Goal: Task Accomplishment & Management: Complete application form

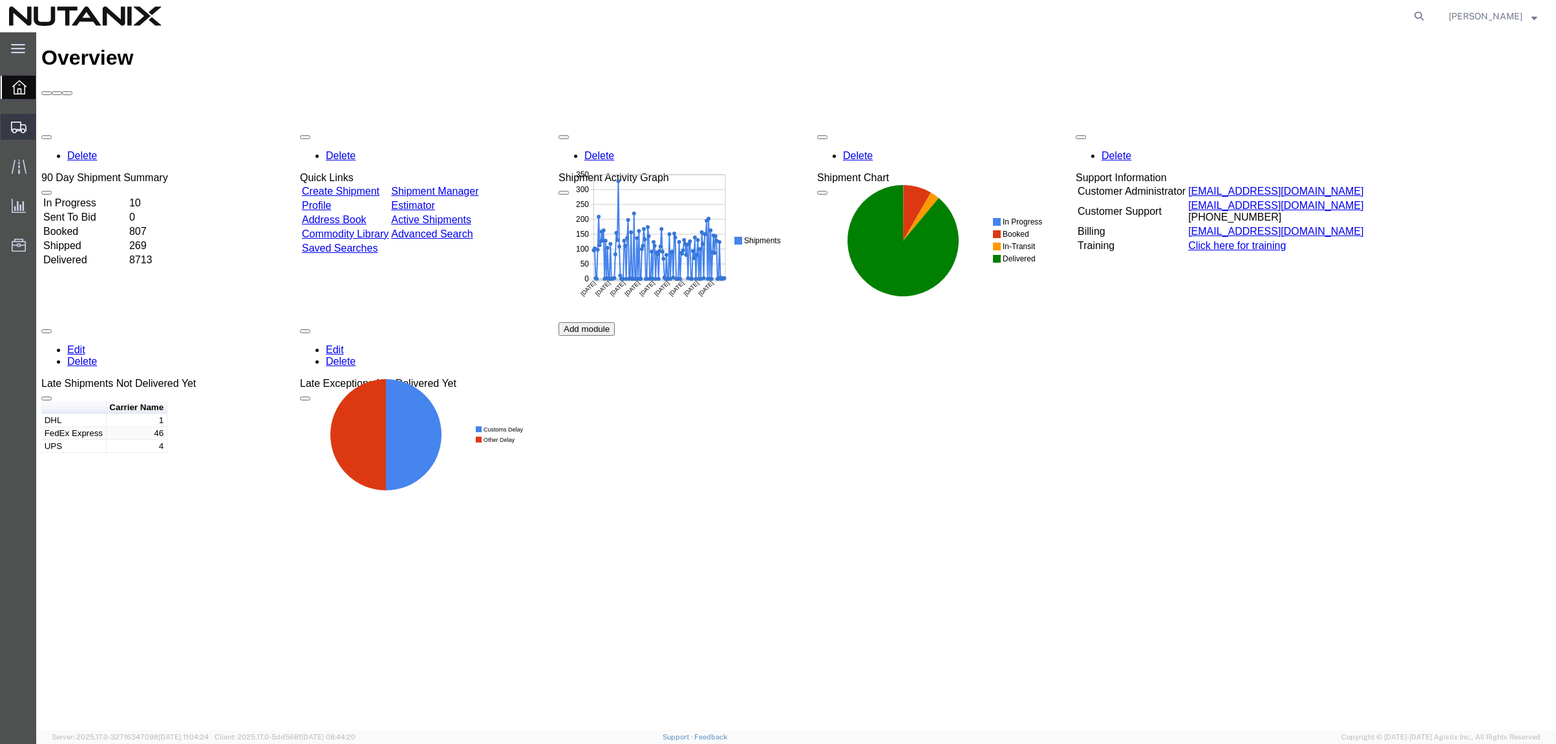
click at [0, 0] on span "Create from Template" at bounding box center [0, 0] width 0 height 0
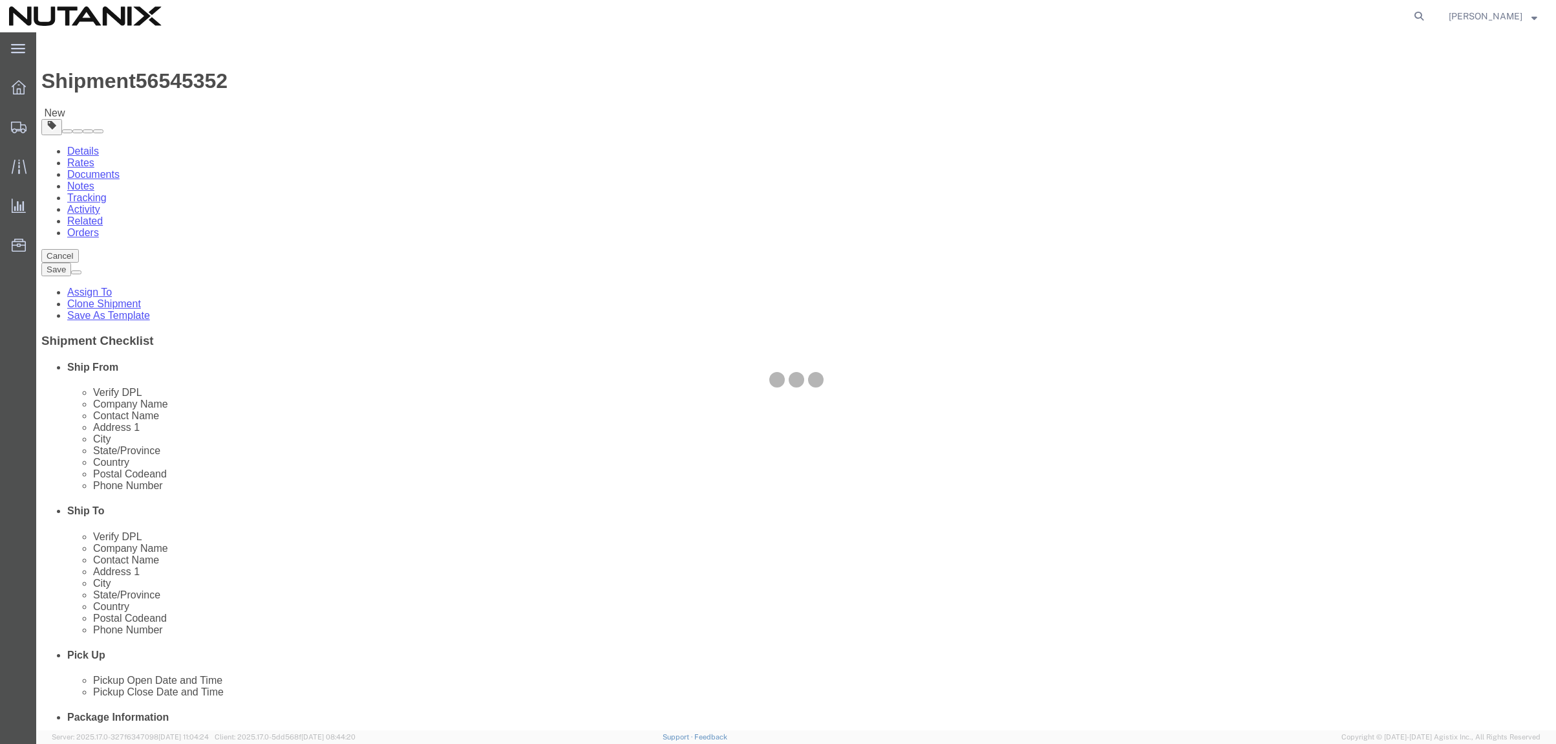
select select
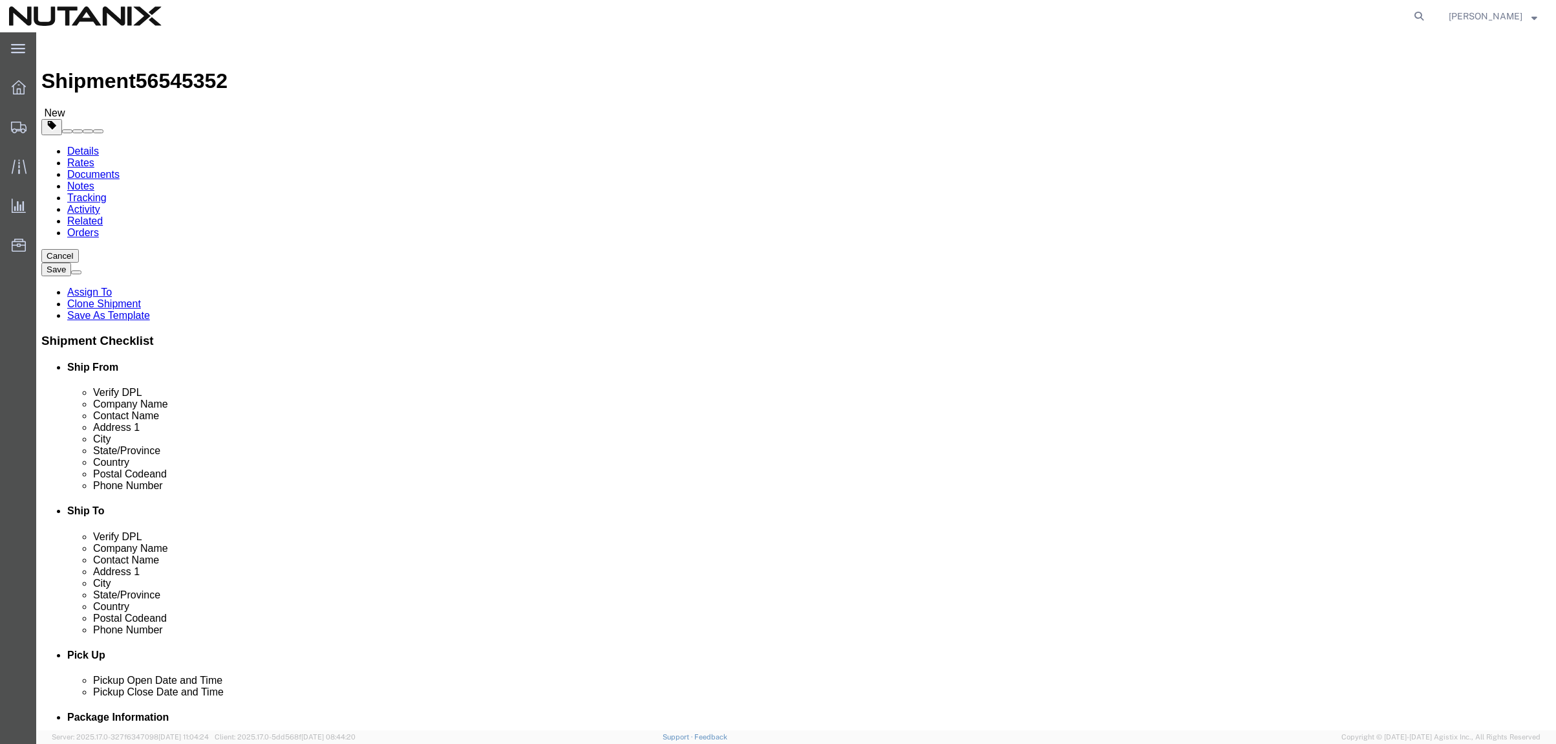
drag, startPoint x: 939, startPoint y: 268, endPoint x: 777, endPoint y: 256, distance: 162.1
click div "Location My Profile Location [GEOGRAPHIC_DATA] - [GEOGRAPHIC_DATA] [GEOGRAPHIC_…"
type input "[PERSON_NAME]"
click p "- Nutanix-[GEOGRAPHIC_DATA] - ([PERSON_NAME]) [STREET_ADDRESS]"
select select
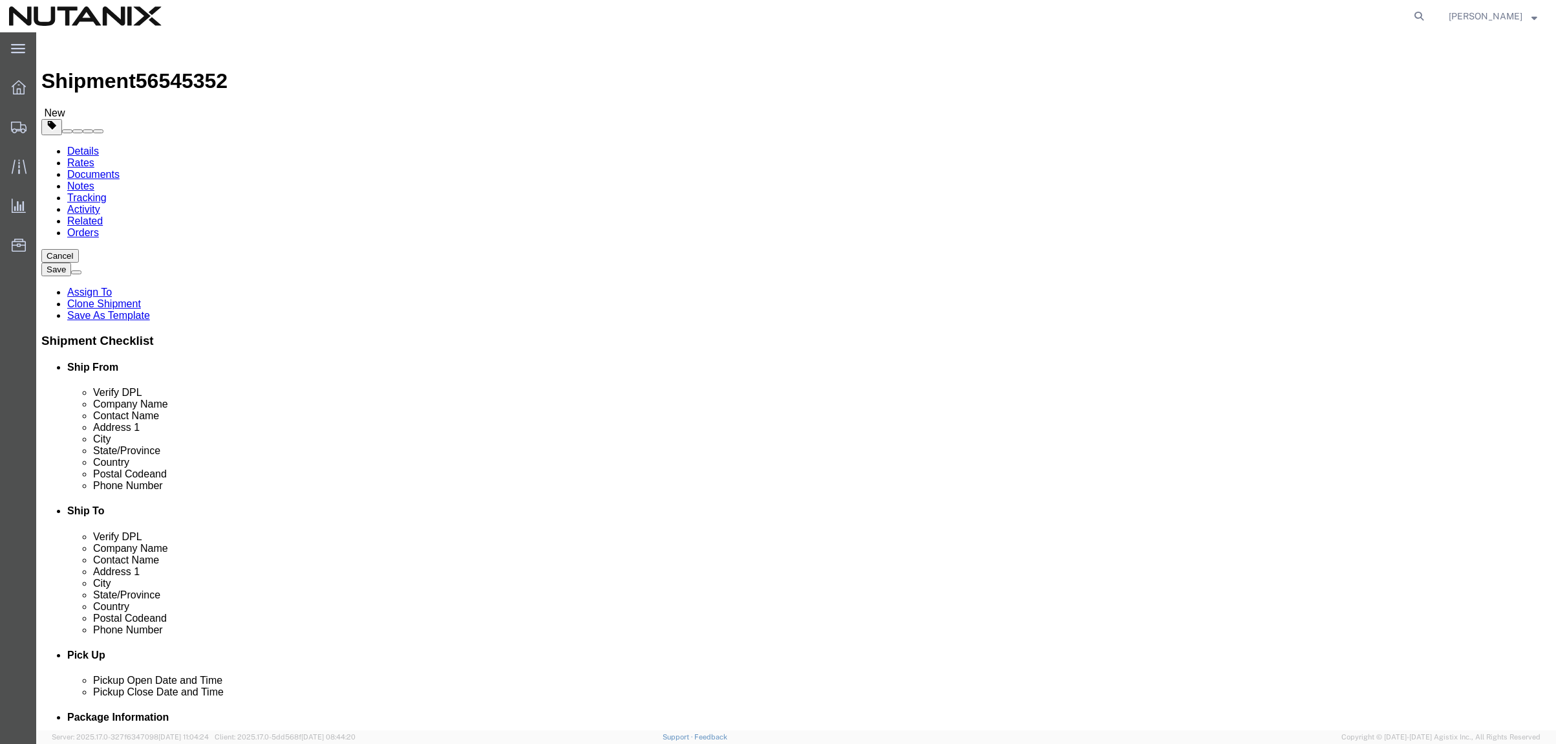
type input "Nutanix-[GEOGRAPHIC_DATA]"
type input "[PERSON_NAME]"
type input "[STREET_ADDRESS]"
type input "17th floor"
type input "[GEOGRAPHIC_DATA]"
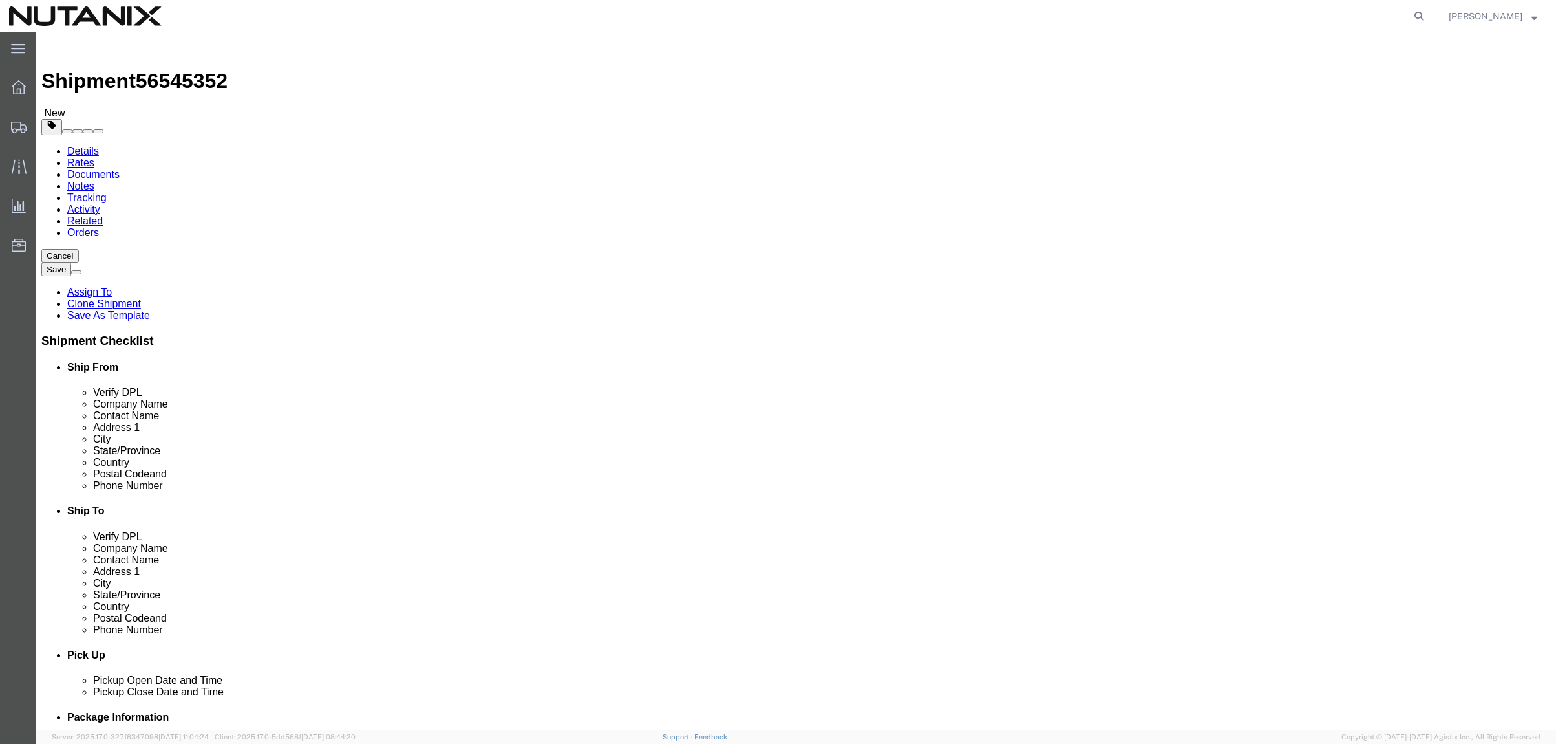
type input "98101"
type input "9712442417"
type input "[PERSON_NAME][EMAIL_ADDRESS][PERSON_NAME][DOMAIN_NAME]"
checkbox input "true"
select select "WA"
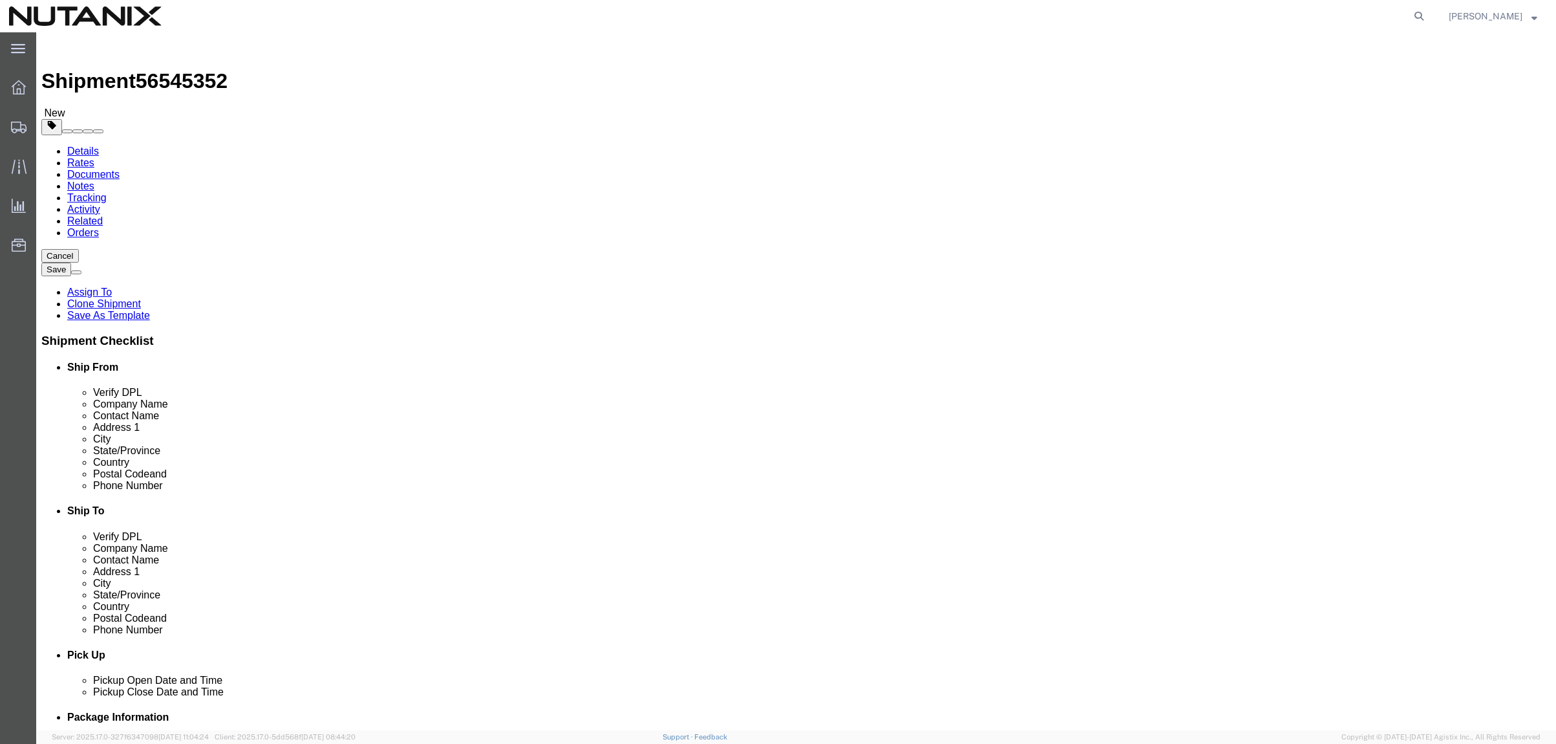
drag, startPoint x: 917, startPoint y: 265, endPoint x: 795, endPoint y: 254, distance: 122.1
click div "Location My Profile Location [GEOGRAPHIC_DATA] - [GEOGRAPHIC_DATA] [GEOGRAPHIC_…"
type input "[PERSON_NAME]"
drag, startPoint x: 935, startPoint y: 237, endPoint x: 756, endPoint y: 237, distance: 179.1
click div "Company Name Nutanix-[GEOGRAPHIC_DATA]"
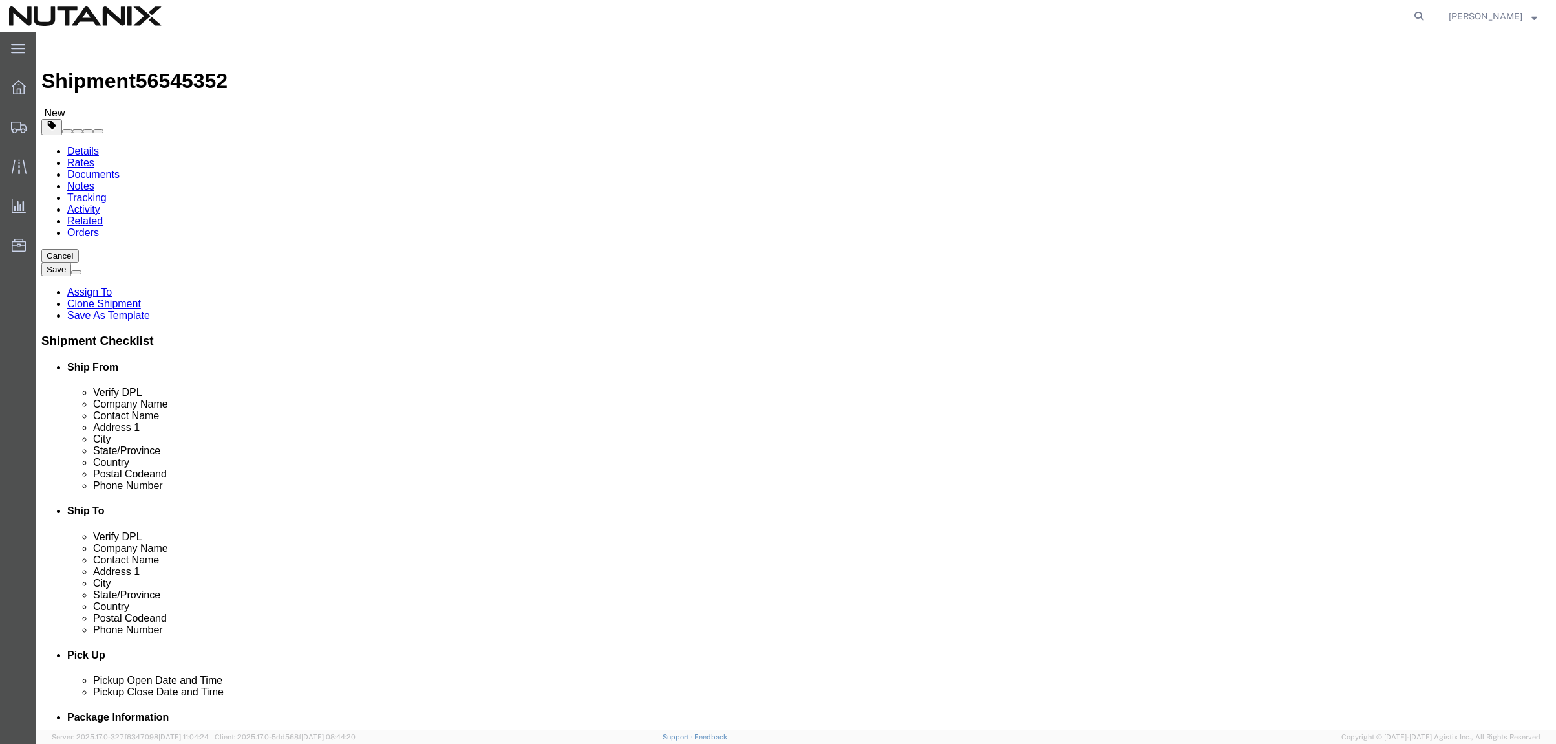
paste input "[PERSON_NAME]"
type input "[PERSON_NAME]"
click div "Pickup Date and Time"
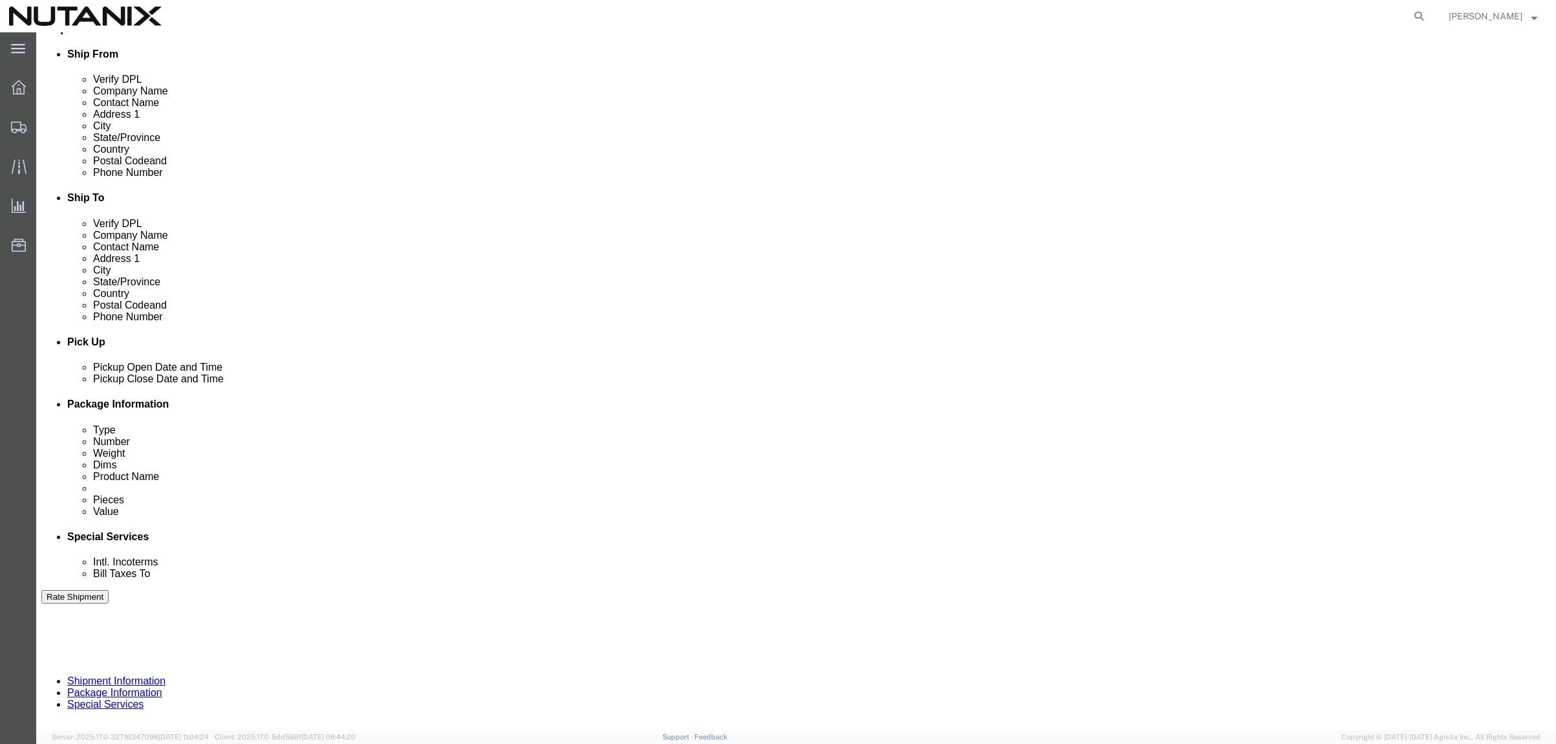
scroll to position [323, 0]
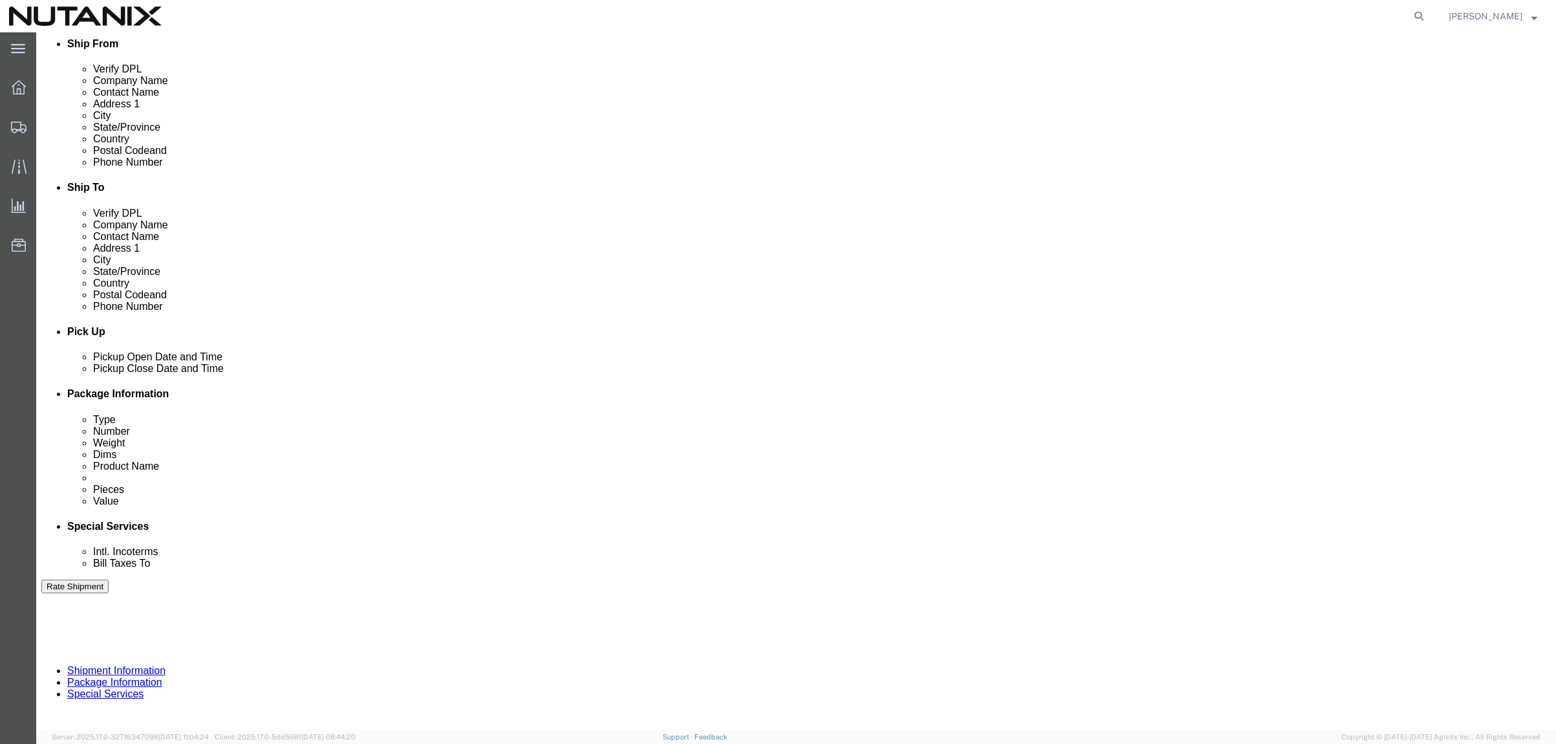
click icon "button"
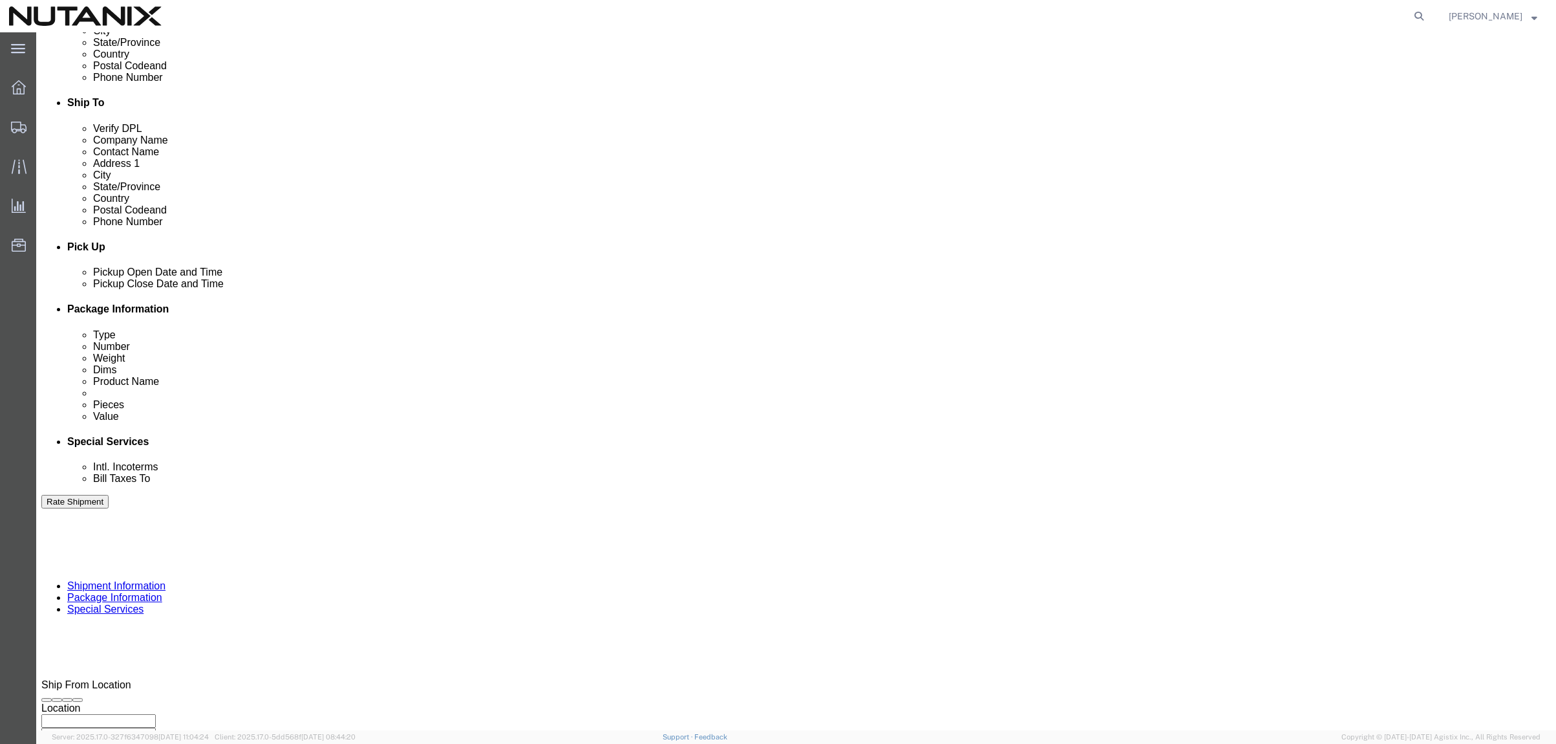
scroll to position [413, 0]
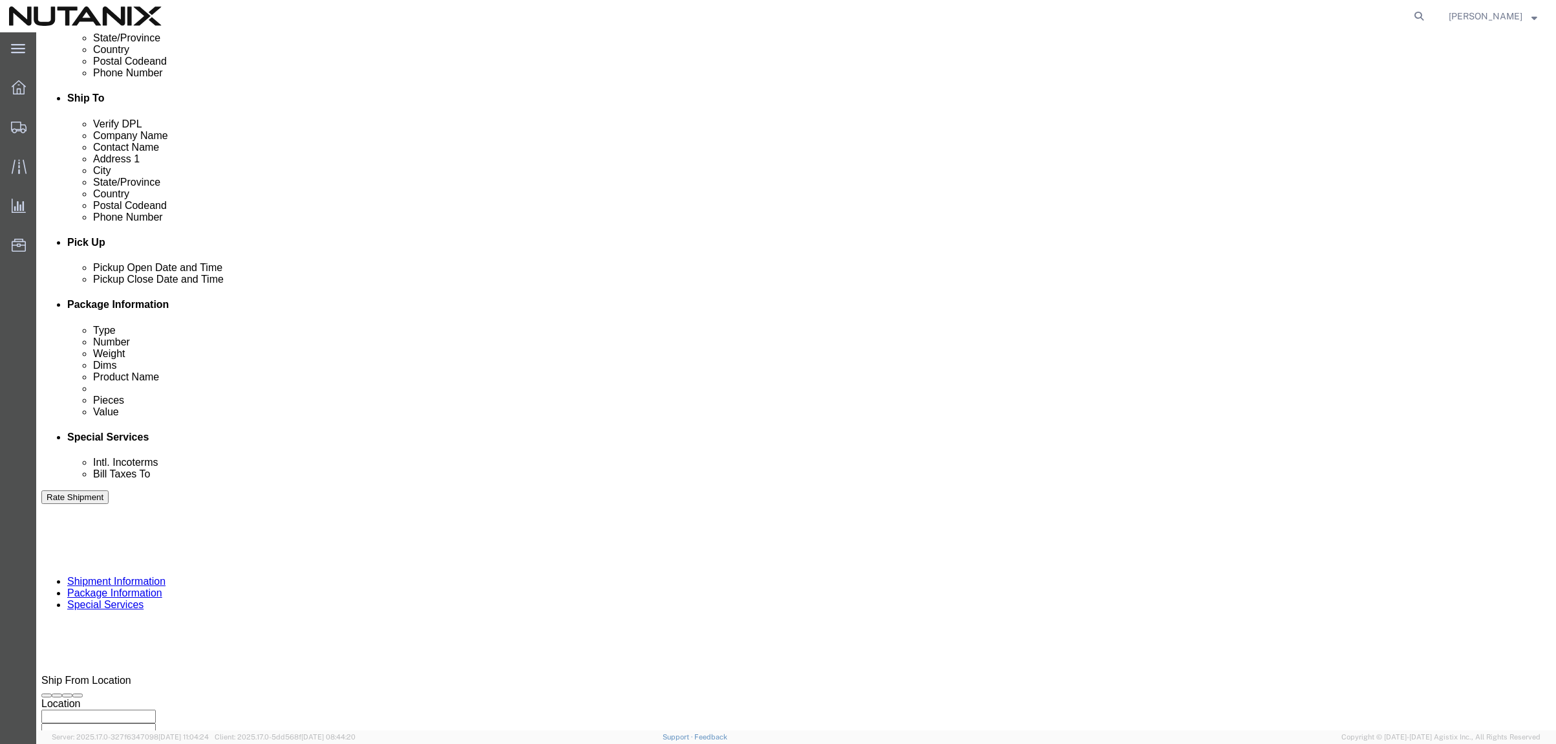
click button "Continue"
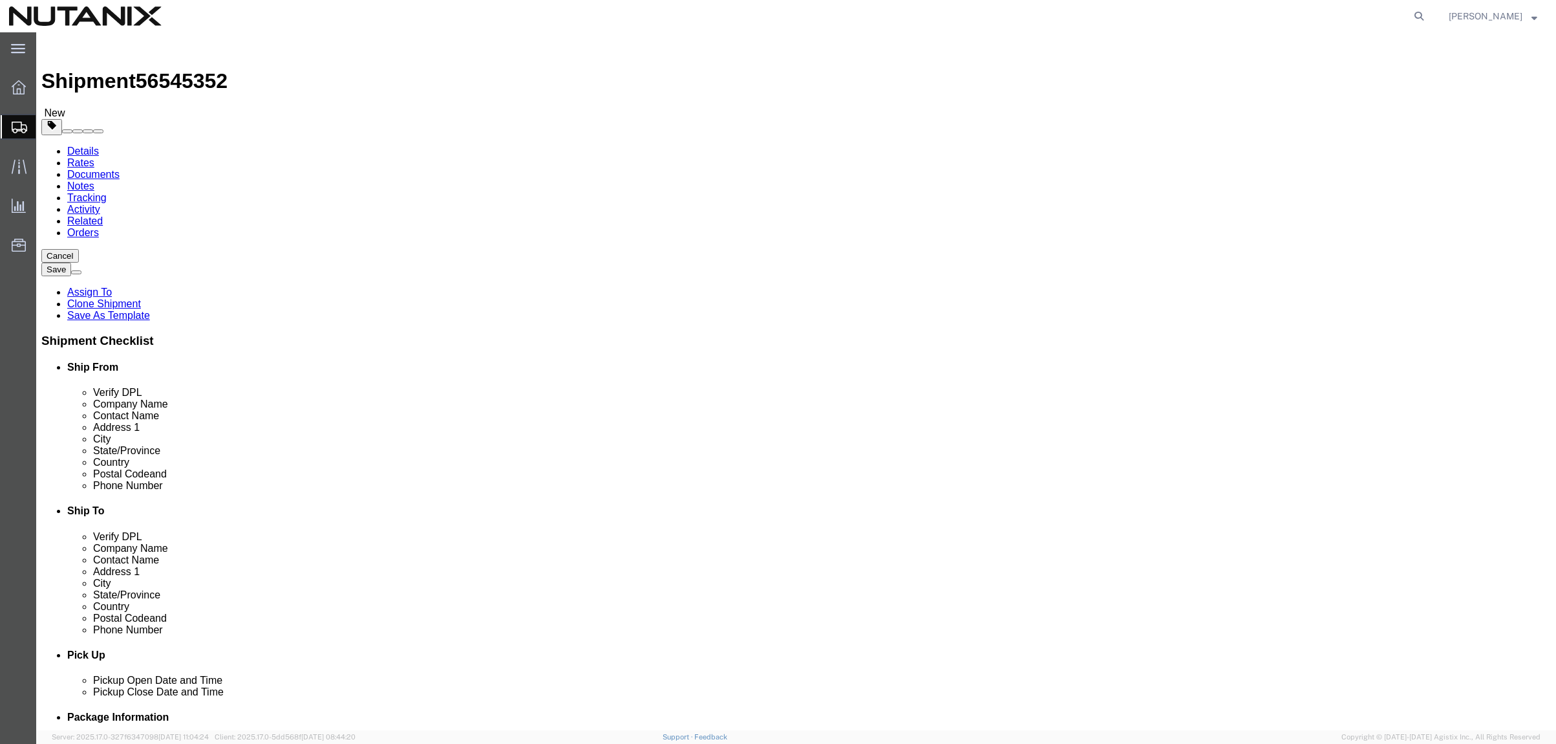
click button "Continue"
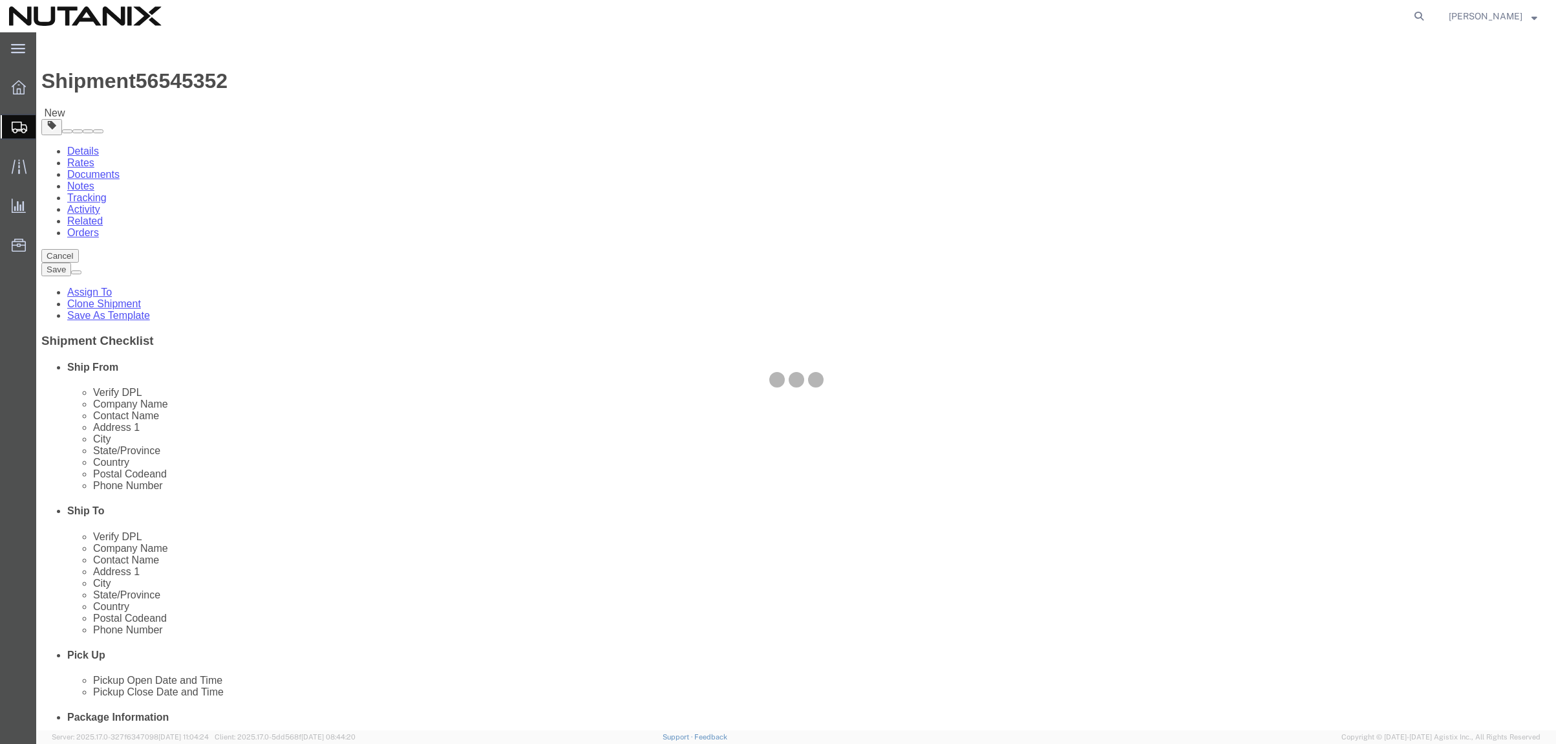
select select
select select "COSTCENTER"
select select "59656"
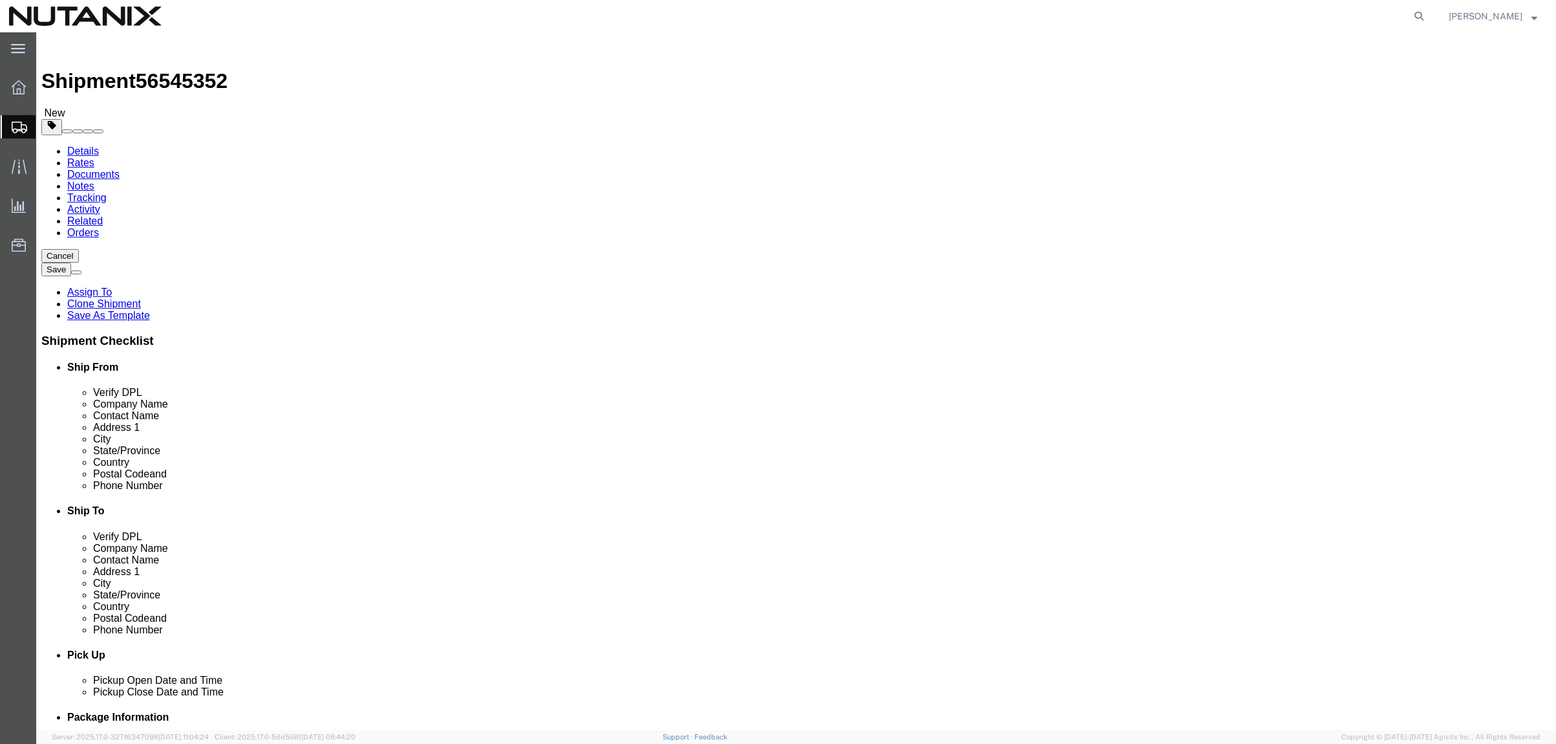
select select "12"
click button "Rate Shipment"
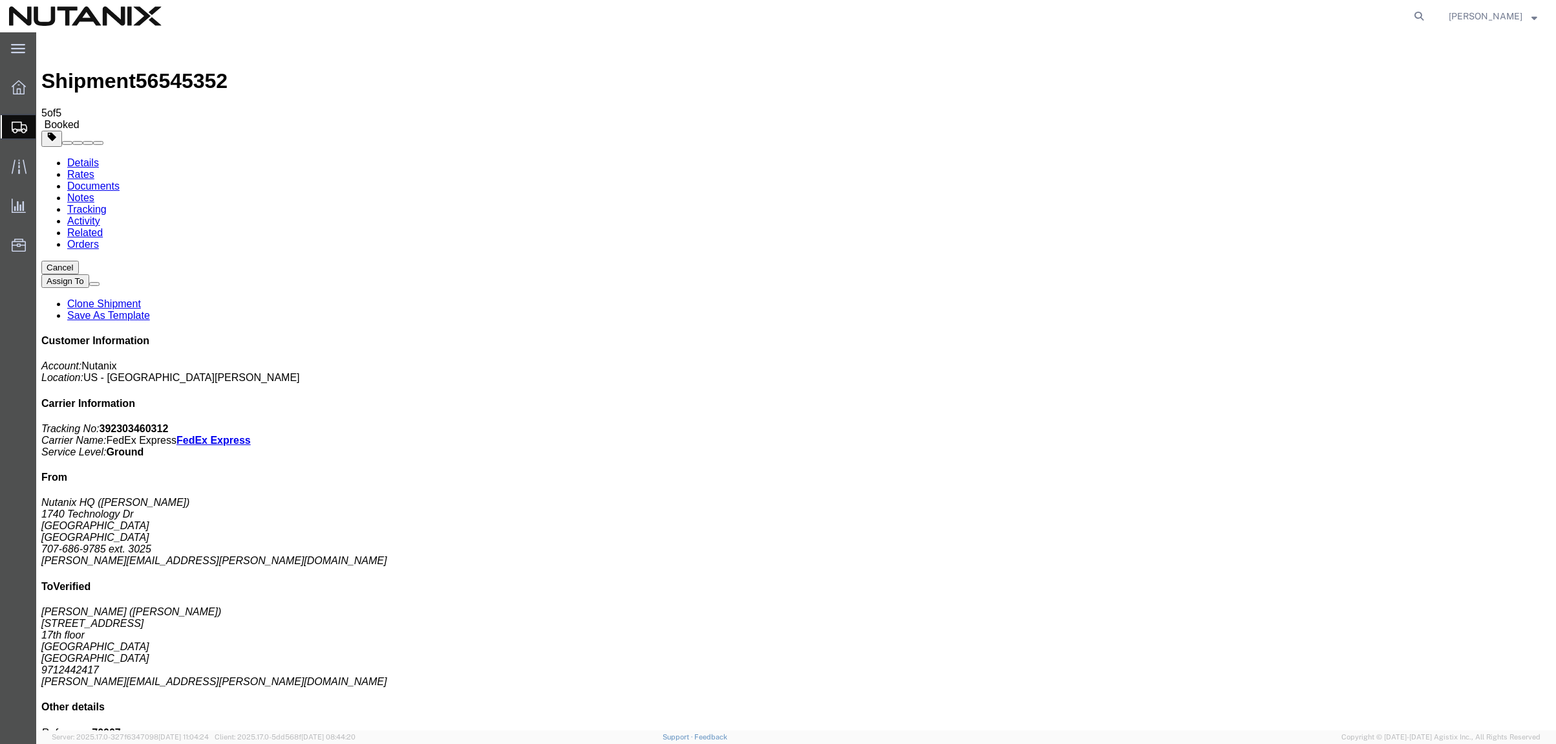
click at [141, 298] on link "Clone Shipment" at bounding box center [104, 303] width 74 height 11
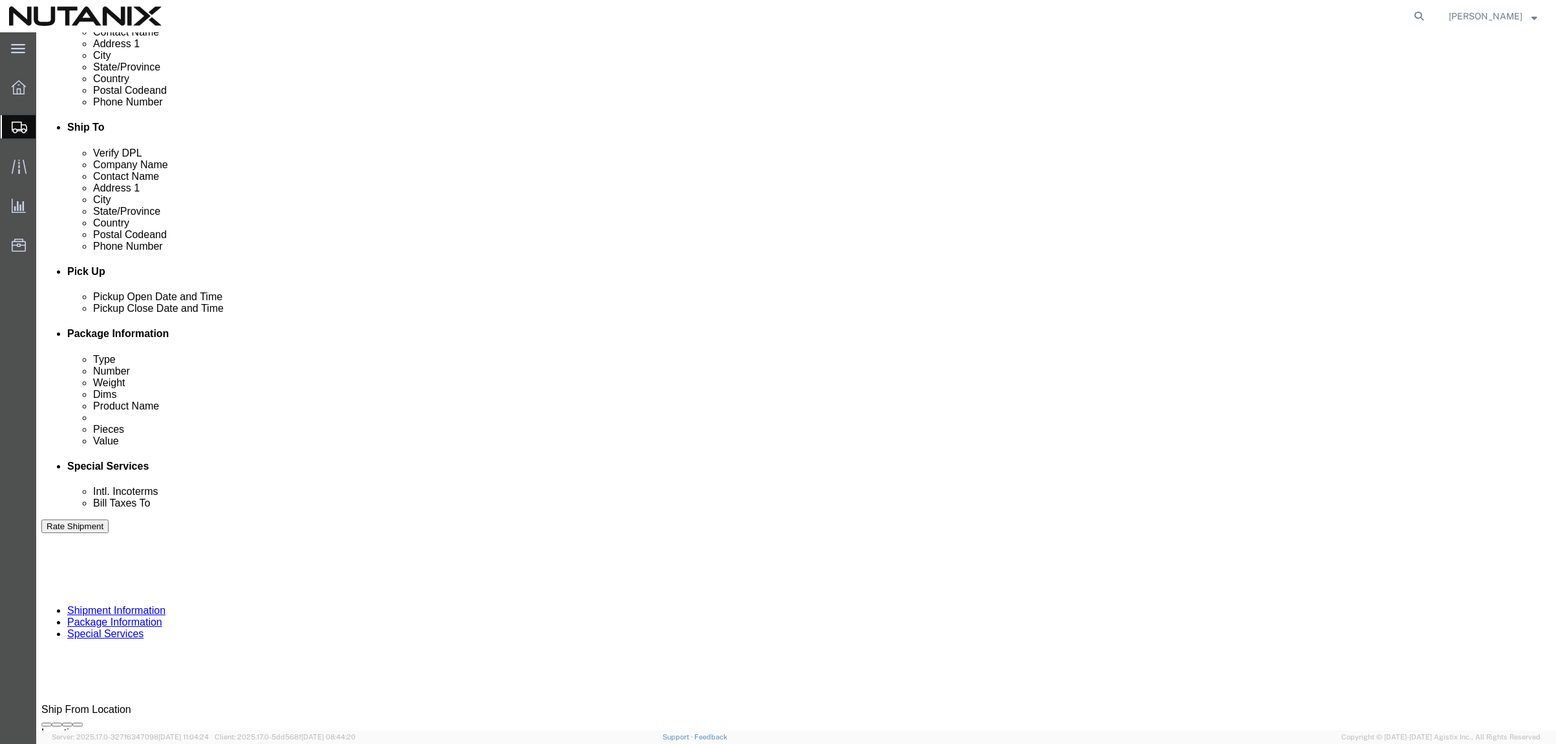
scroll to position [388, 0]
drag, startPoint x: 716, startPoint y: 407, endPoint x: 506, endPoint y: 388, distance: 210.4
click div "Select Account Type Activity ID Airline Appointment Number ASN Batch Request # …"
type input "Empty Boxes/Returns"
drag, startPoint x: 248, startPoint y: 403, endPoint x: 70, endPoint y: 390, distance: 178.3
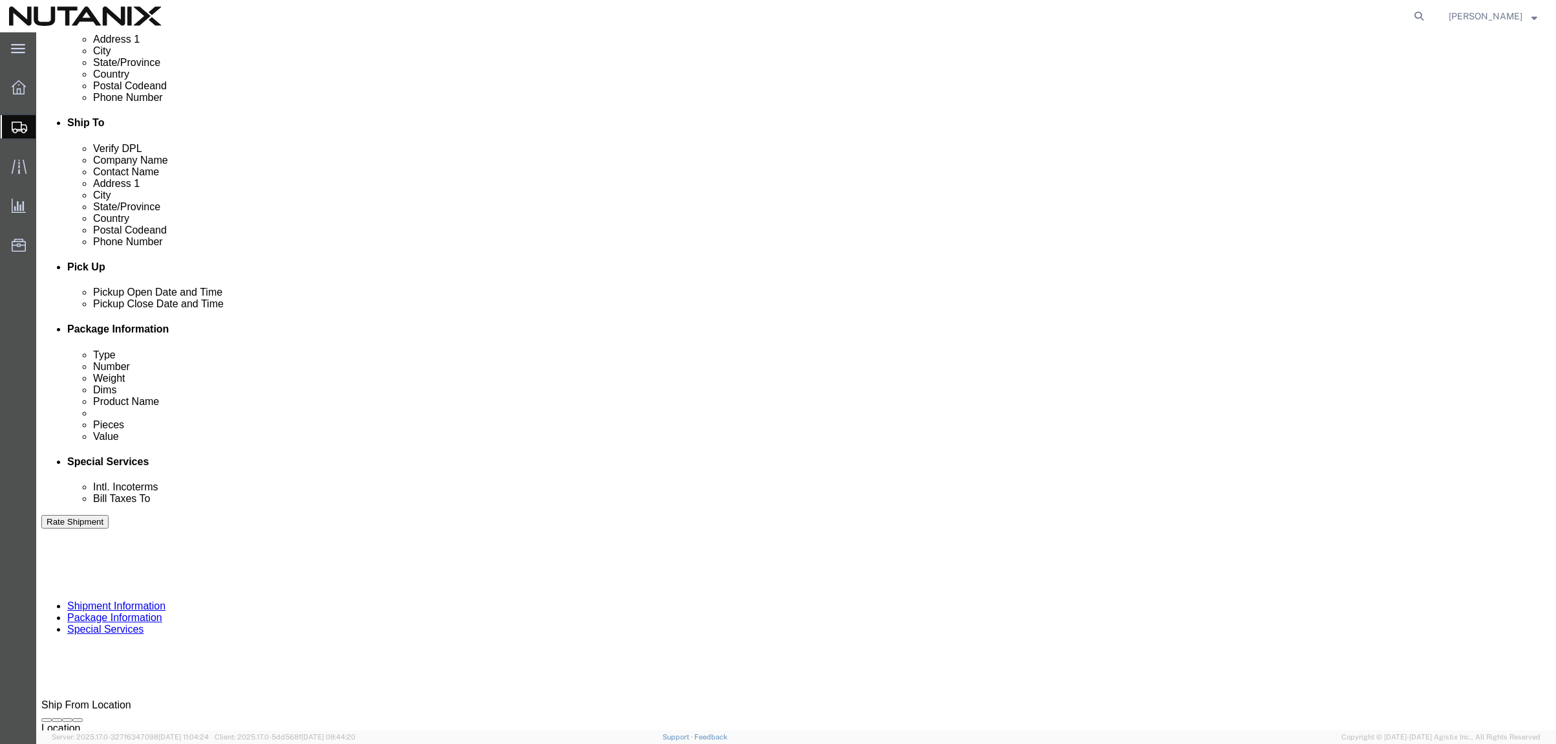
click div "Select Account Type Activity ID Airline Appointment Number ASN Batch Request # …"
type input "79001"
click button "Continue"
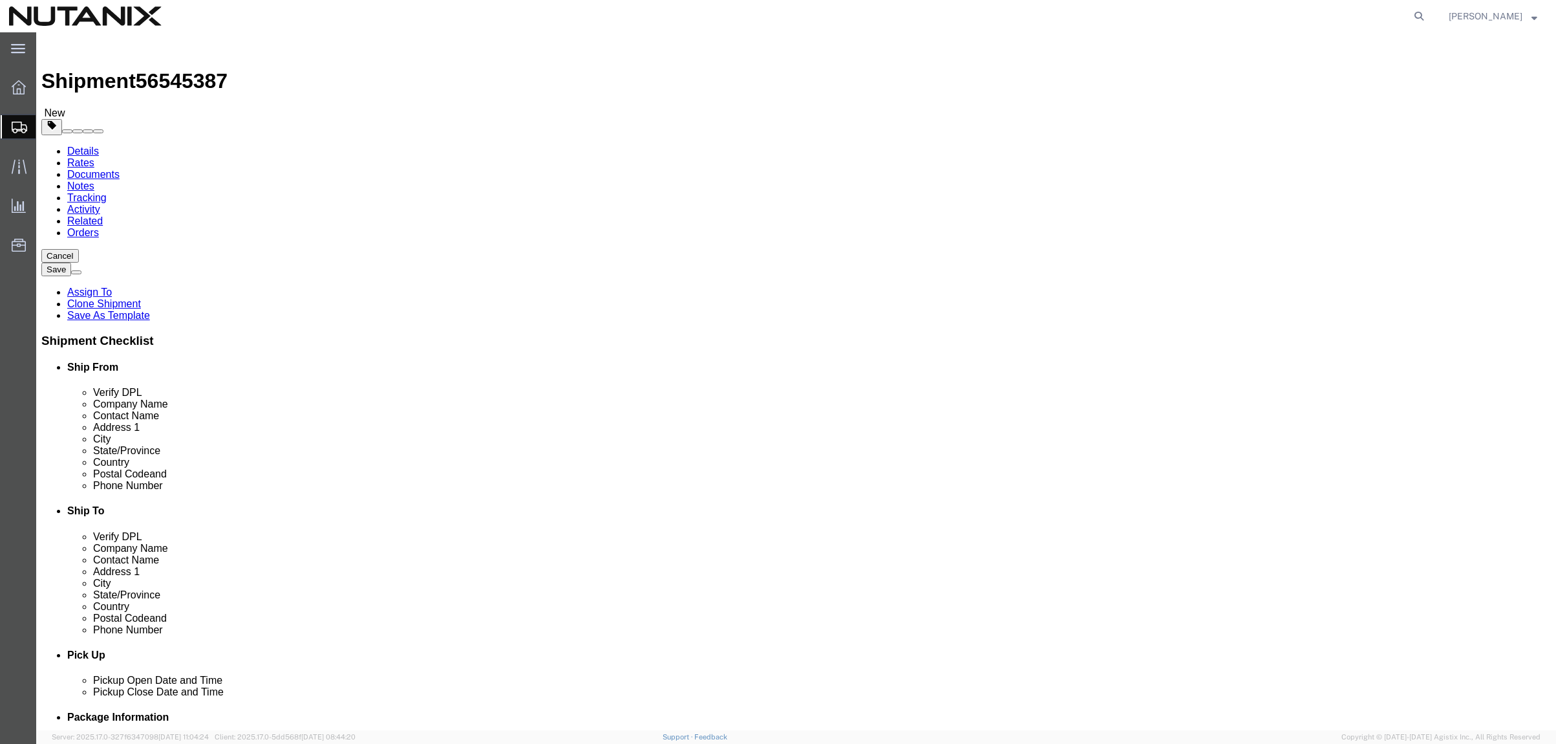
drag, startPoint x: 272, startPoint y: 279, endPoint x: 107, endPoint y: 235, distance: 170.5
click div "Package Type Select Envelope Large Box Medium Box PAK Rack Small Box Tube Your …"
type input "44"
type input "25"
type input "12"
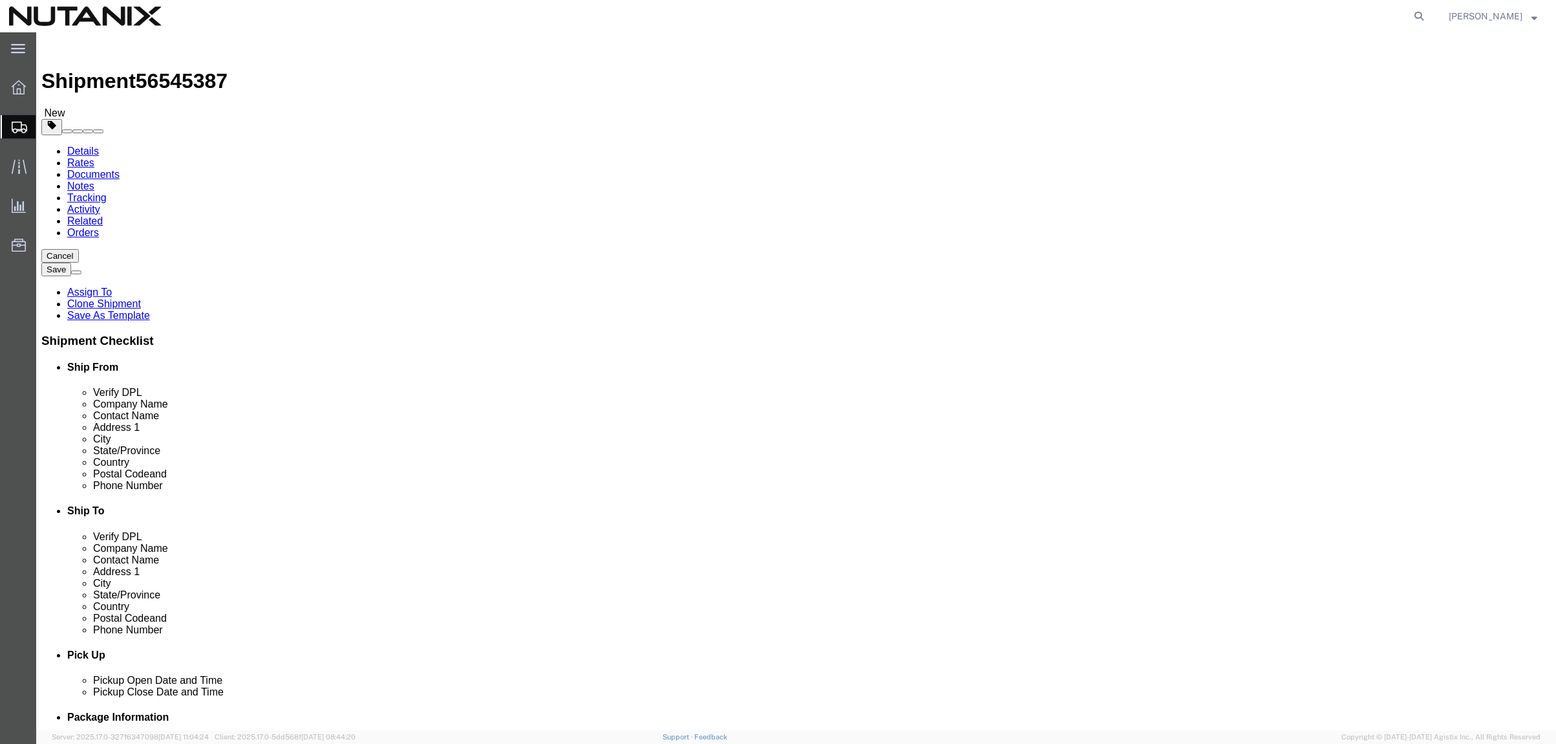
type input "5"
click dd "1.00 USD"
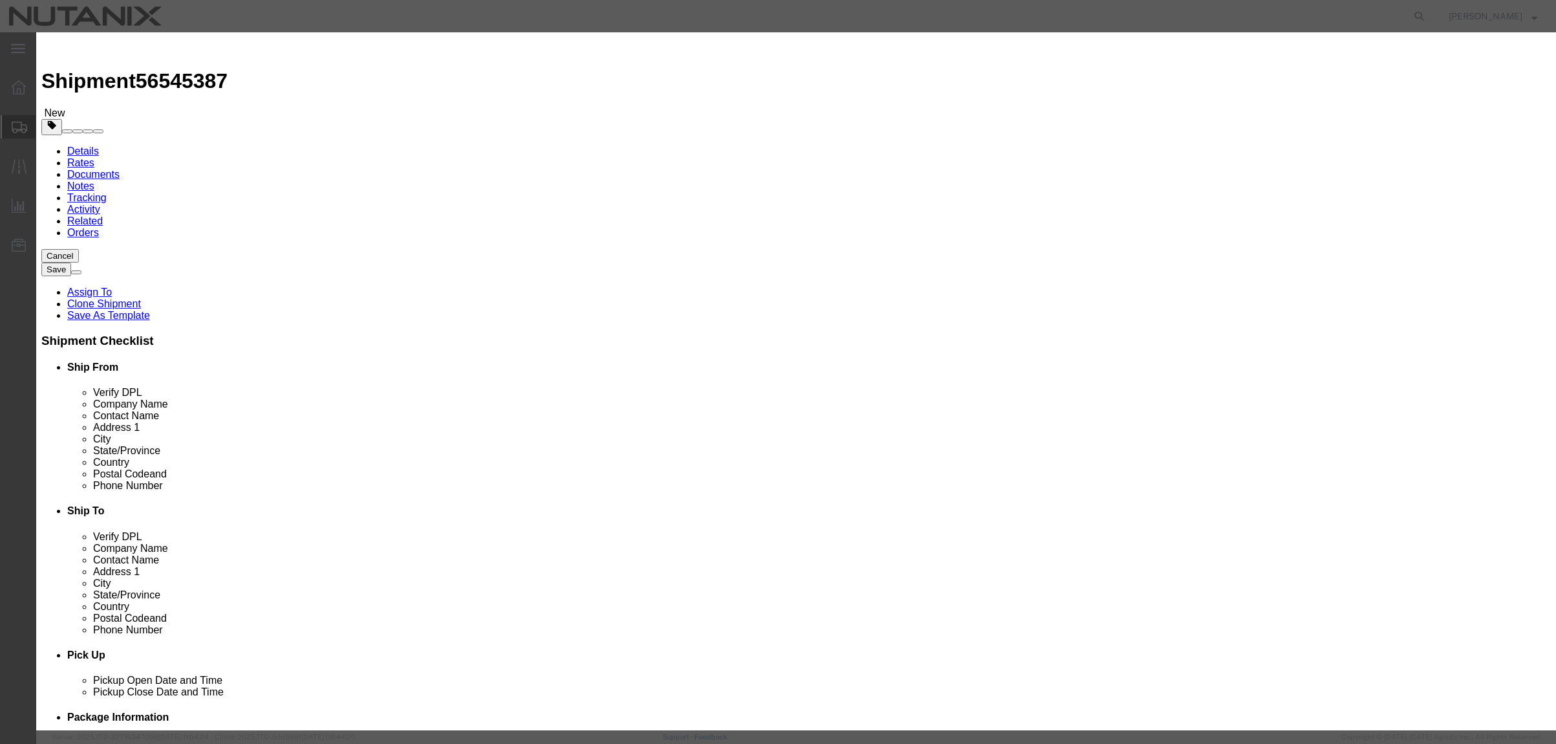
drag, startPoint x: 625, startPoint y: 101, endPoint x: 487, endPoint y: 98, distance: 137.7
click div "Product Name Empty RLTB"
type input "Empty Box"
click button "Save & Close"
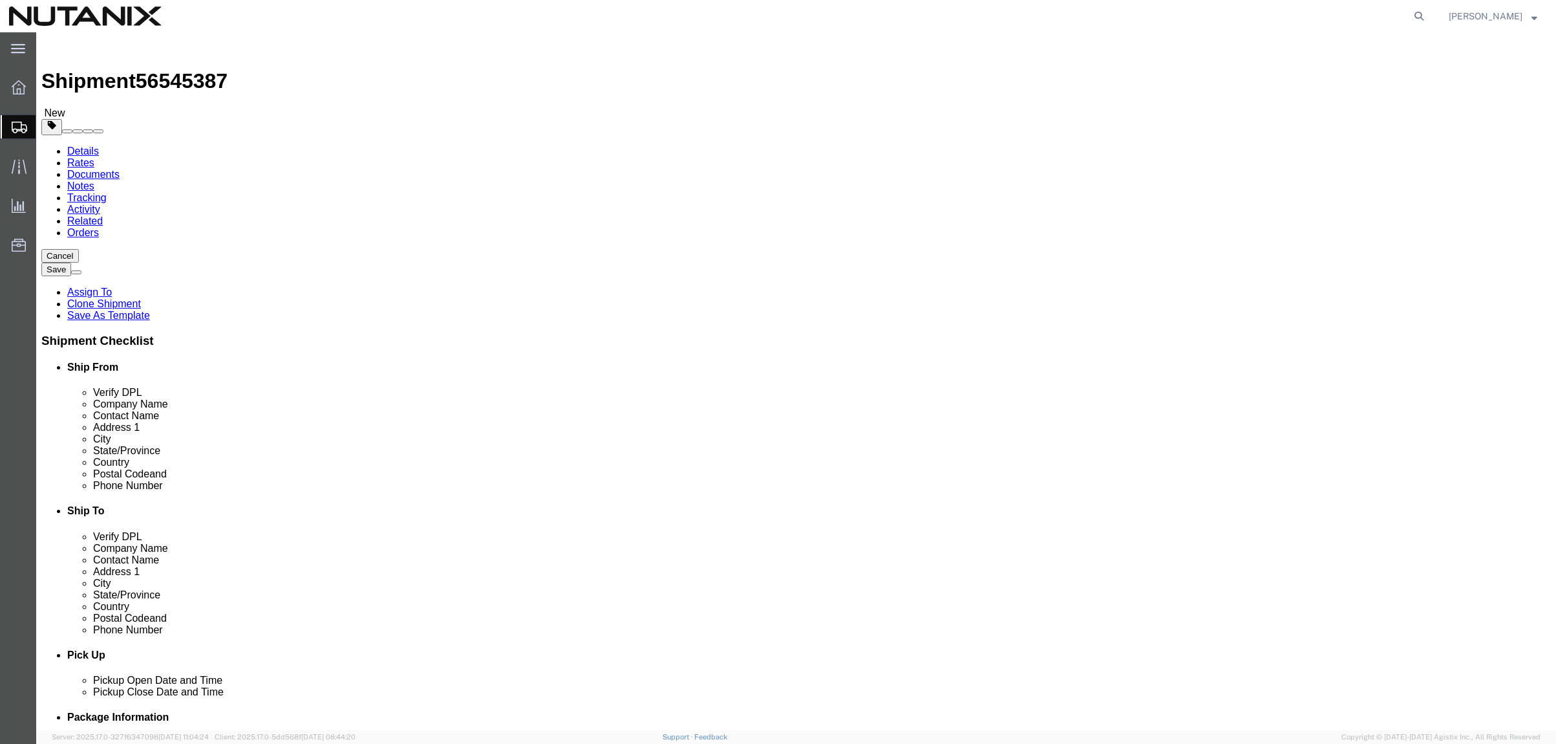
click span "button"
click button "Continue"
click input "Return Label Required"
checkbox input "false"
select select
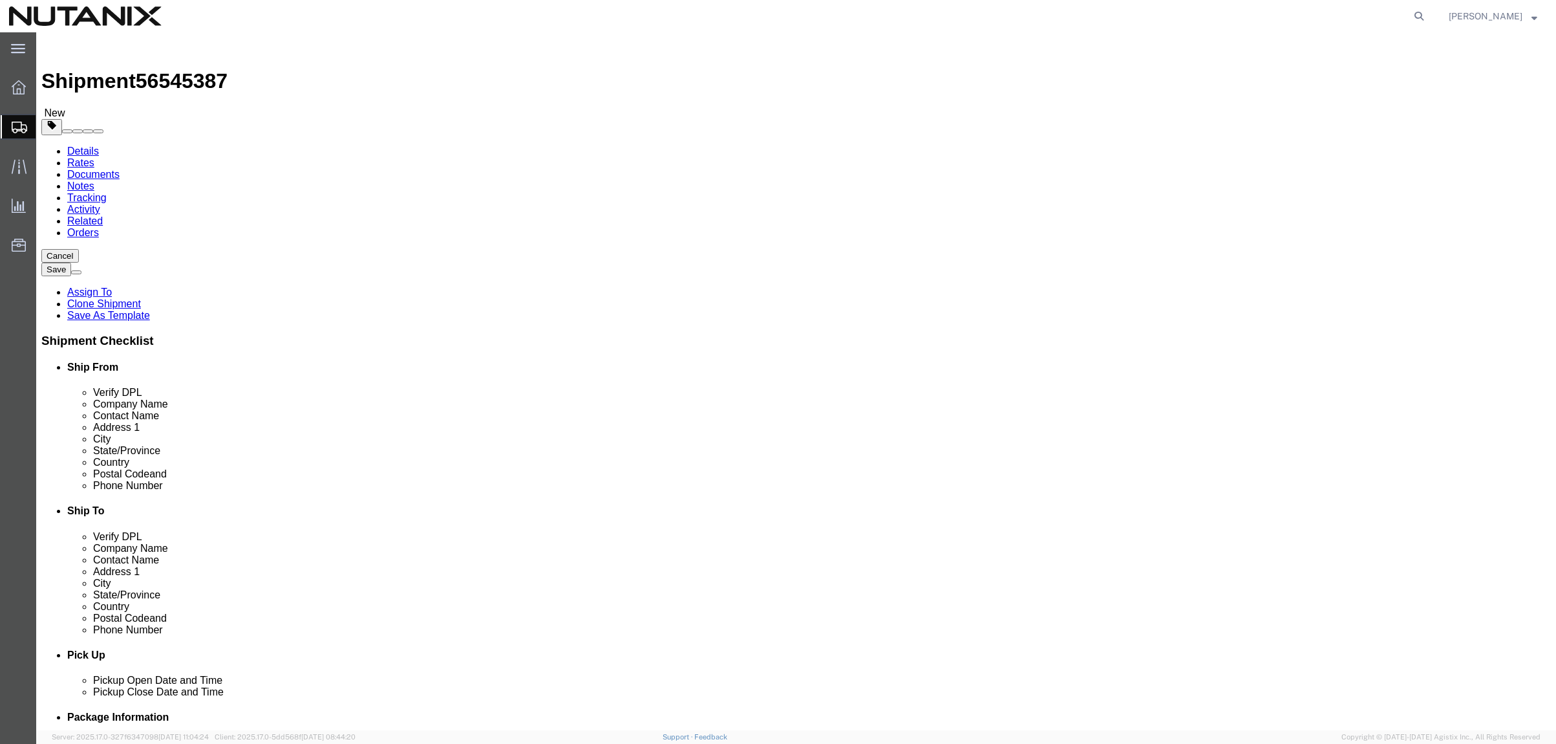
select select
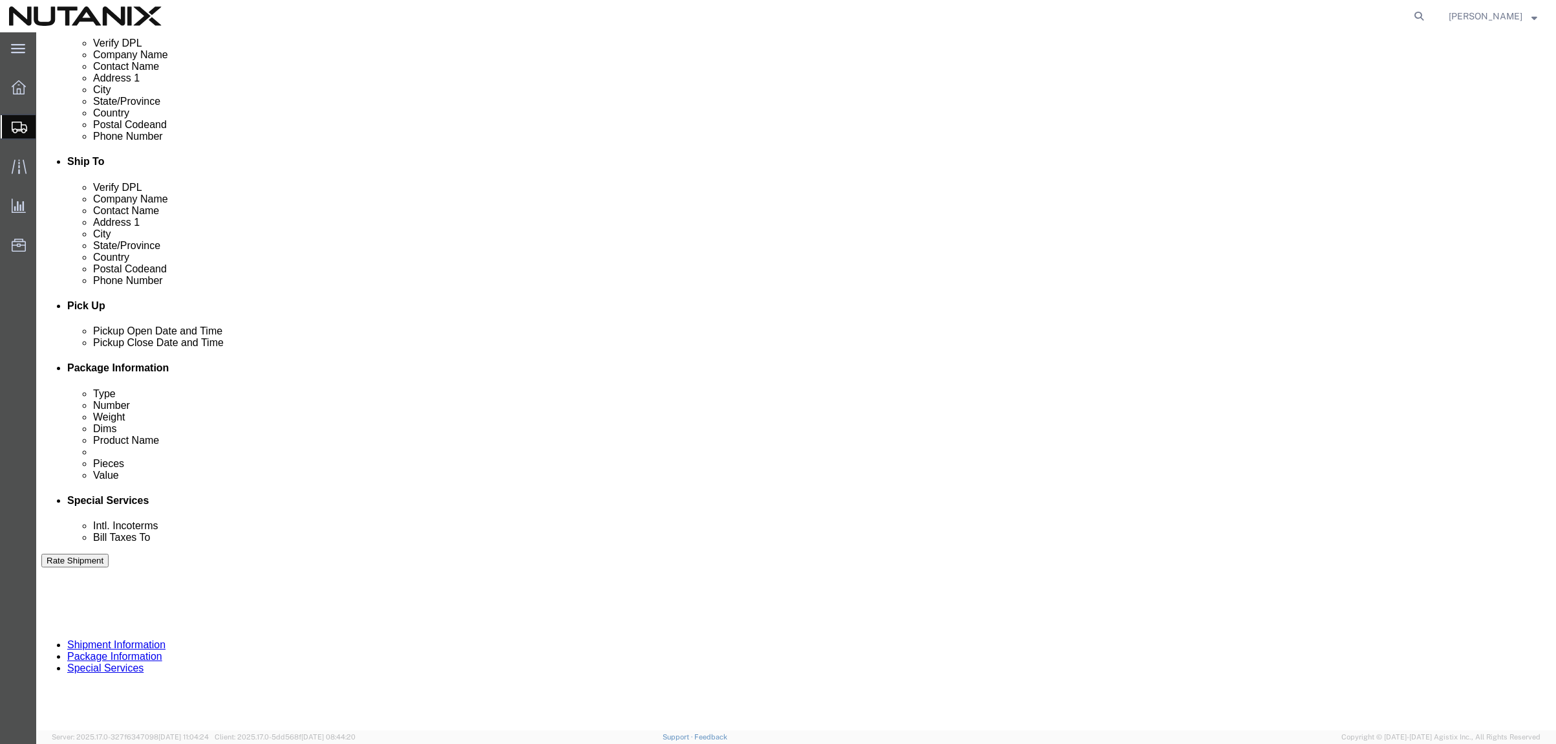
scroll to position [517, 0]
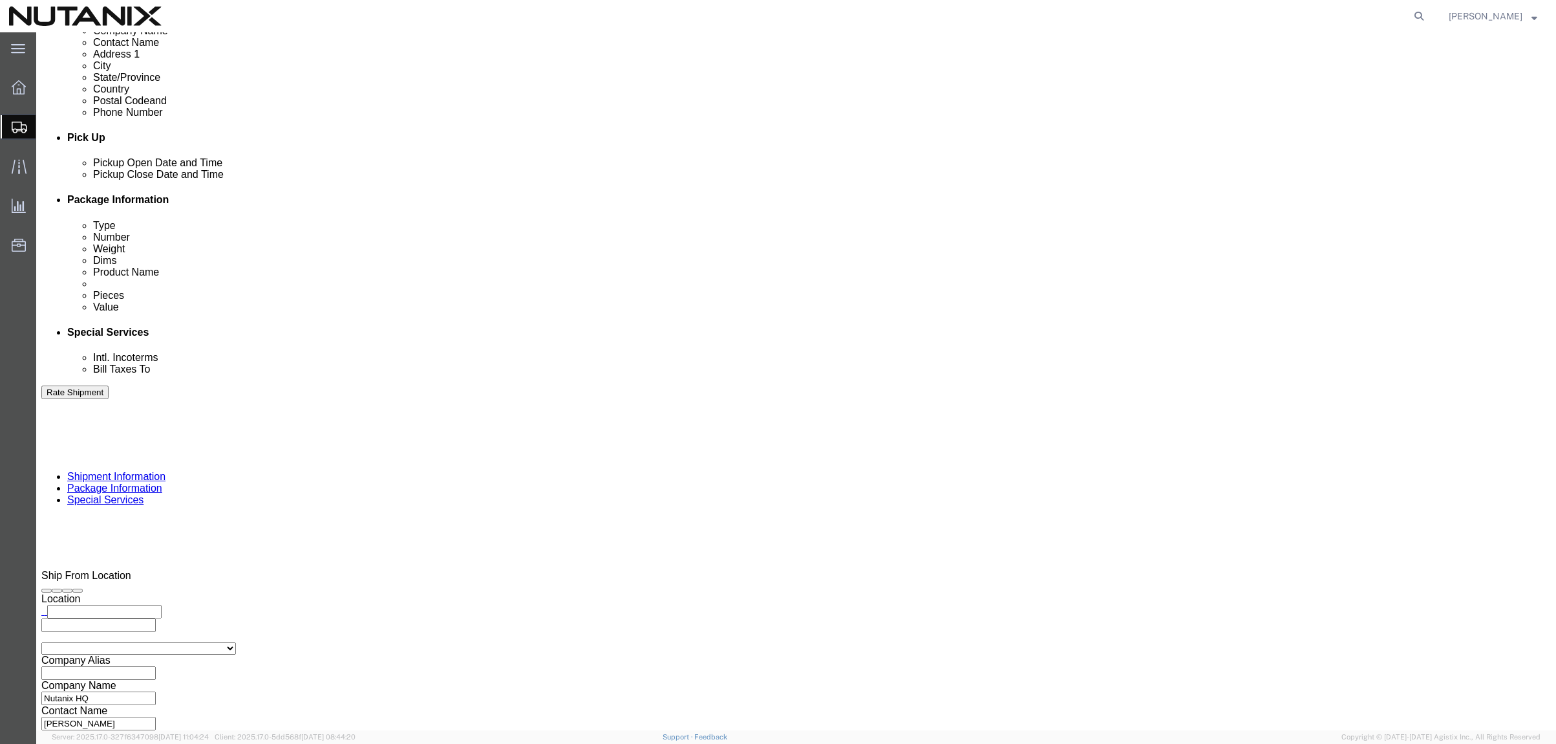
click select "Select Engineering Facilities Global Training HR IT Marketing Operations Other …"
select select
click select "Select Engineering Facilities Global Training HR IT Marketing Operations Other …"
click button "Rate Shipment"
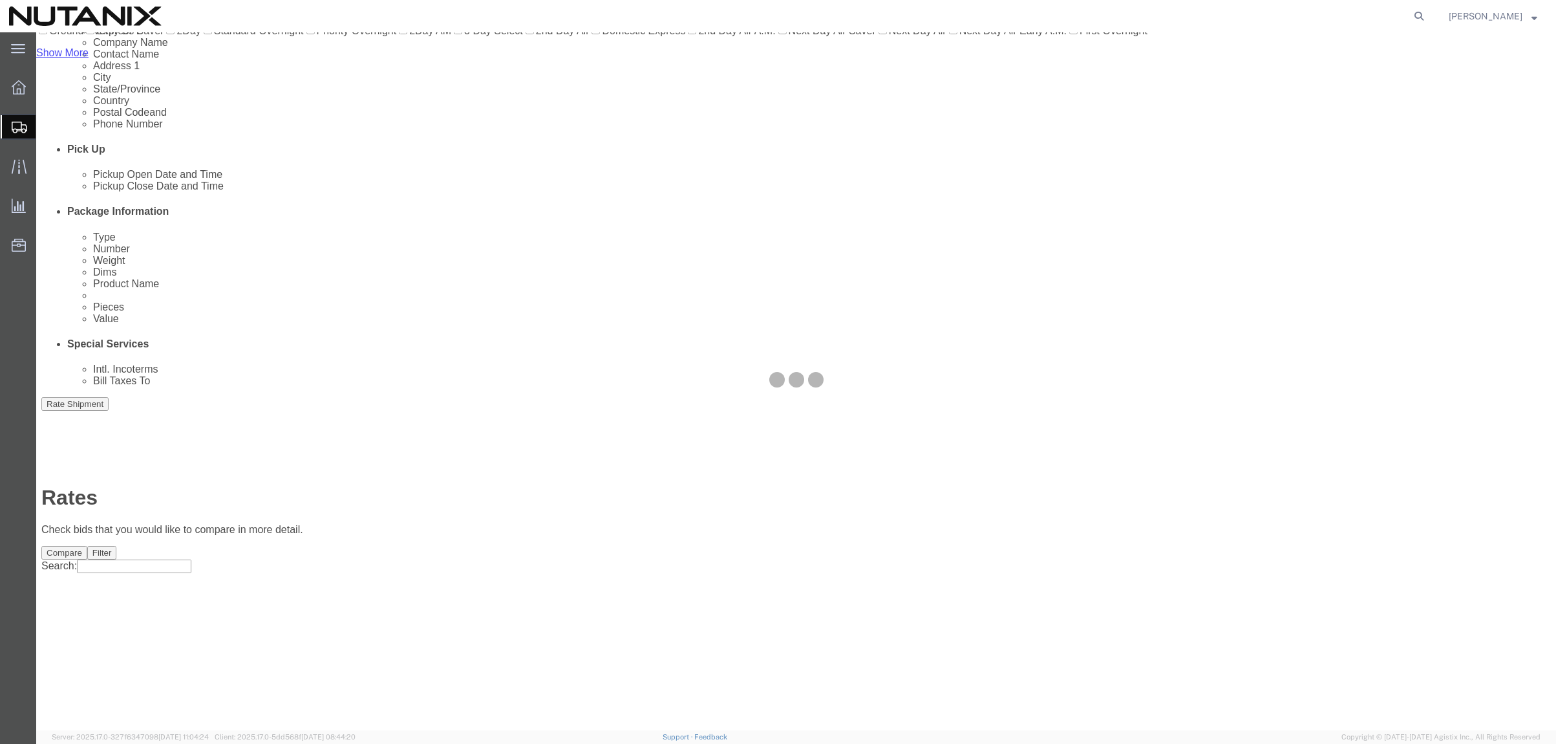
scroll to position [0, 0]
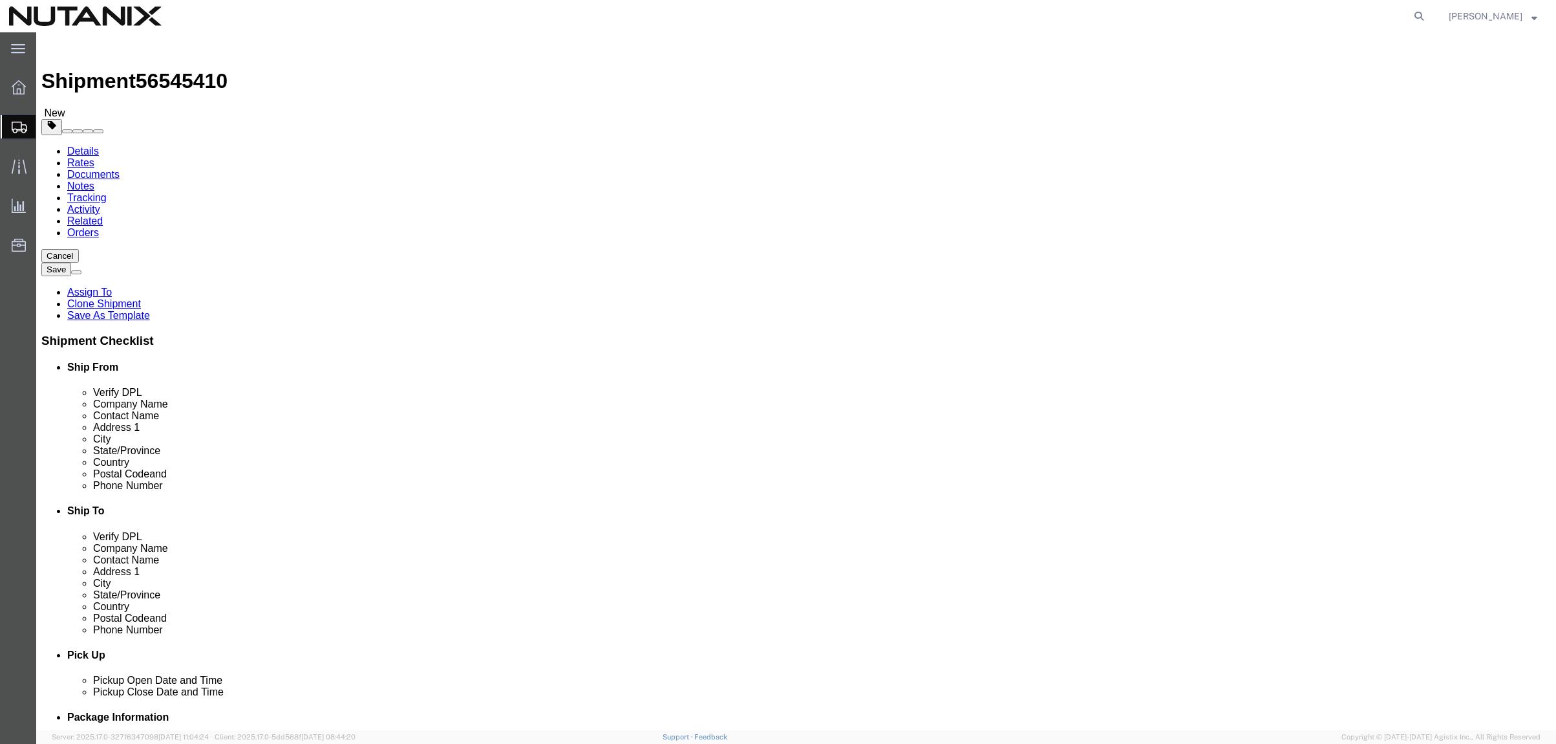
click span
type input "[PERSON_NAME]"
type input "[STREET_ADDRESS]"
type input "17th floor"
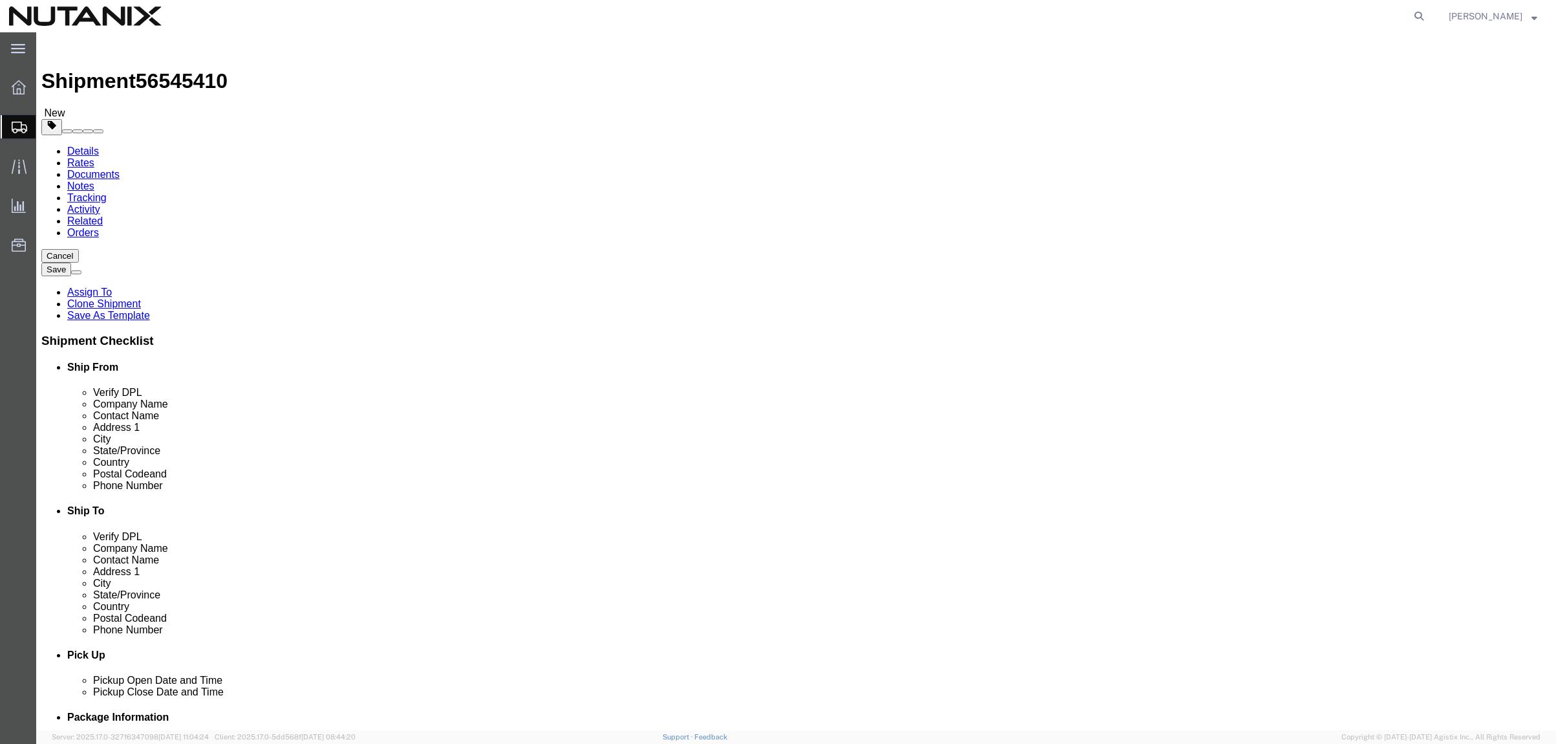
type input "[GEOGRAPHIC_DATA]"
type input "98101"
type input "9712442417"
type input "[PERSON_NAME][EMAIL_ADDRESS][PERSON_NAME][DOMAIN_NAME]"
type input "Nutanix HQ"
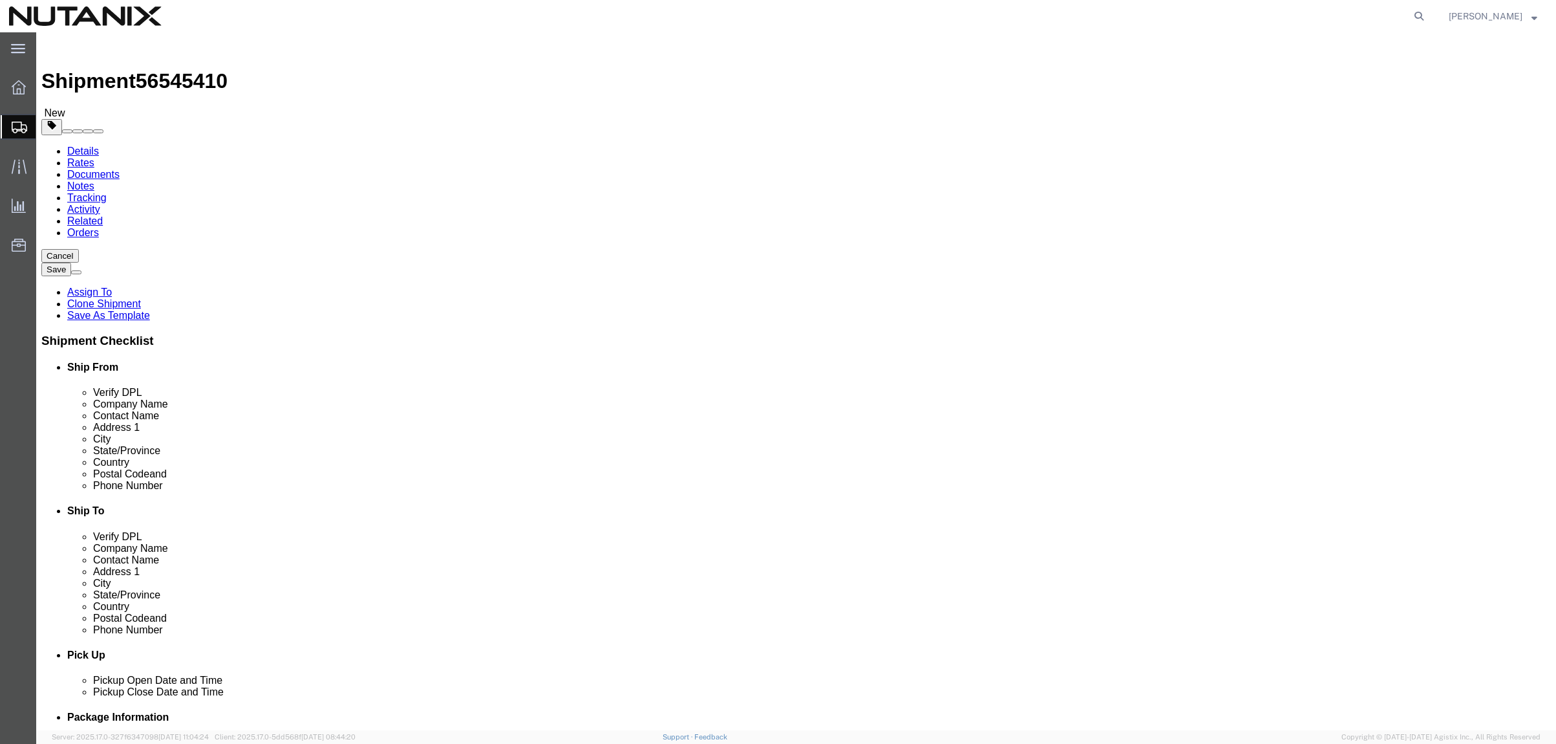
type input "[PERSON_NAME]"
type input "1740 Technology Dr"
type input "[GEOGRAPHIC_DATA][PERSON_NAME]"
type input "95110"
type input "[PHONE_NUMBER]"
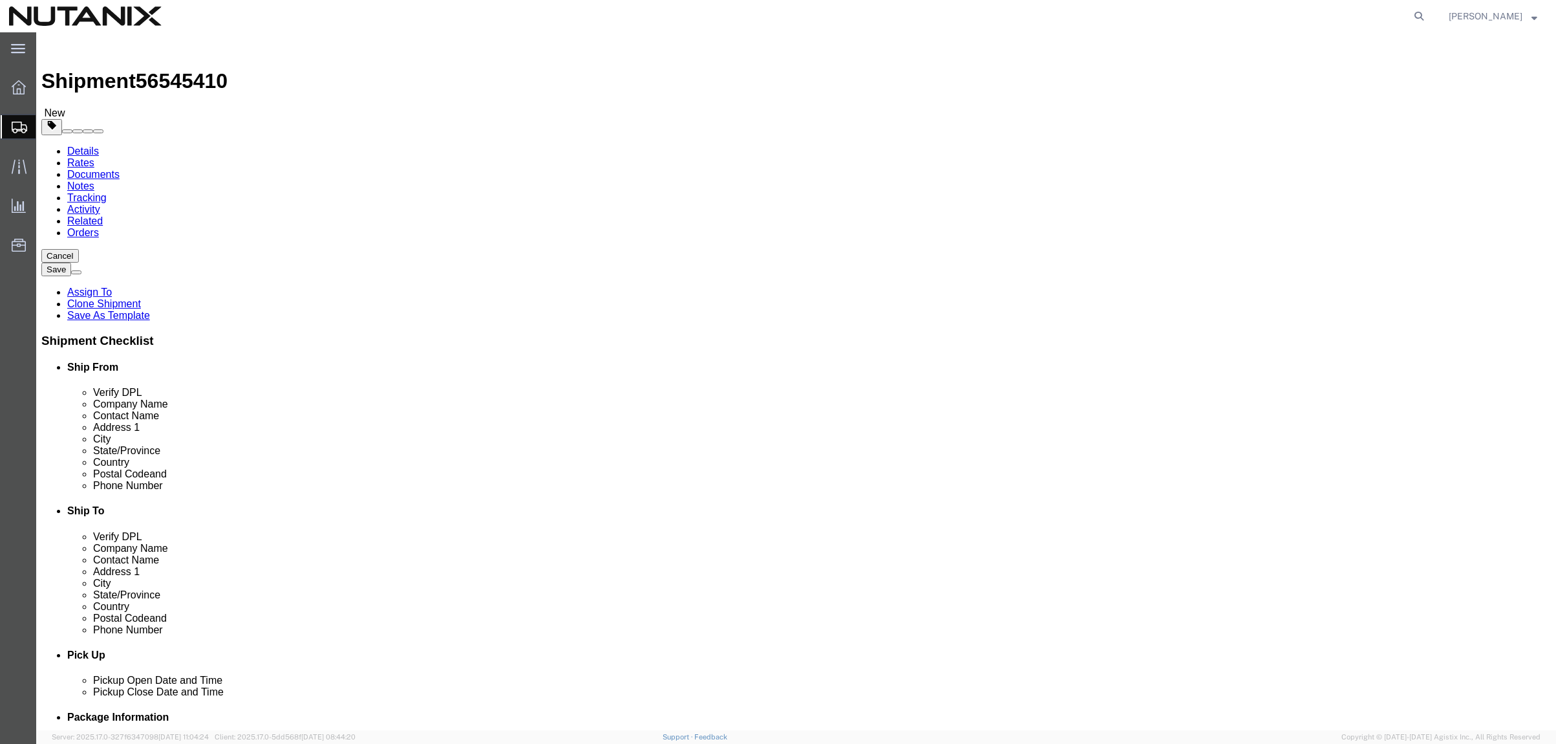
type input "3025"
type input "[PERSON_NAME][EMAIL_ADDRESS][PERSON_NAME][DOMAIN_NAME]"
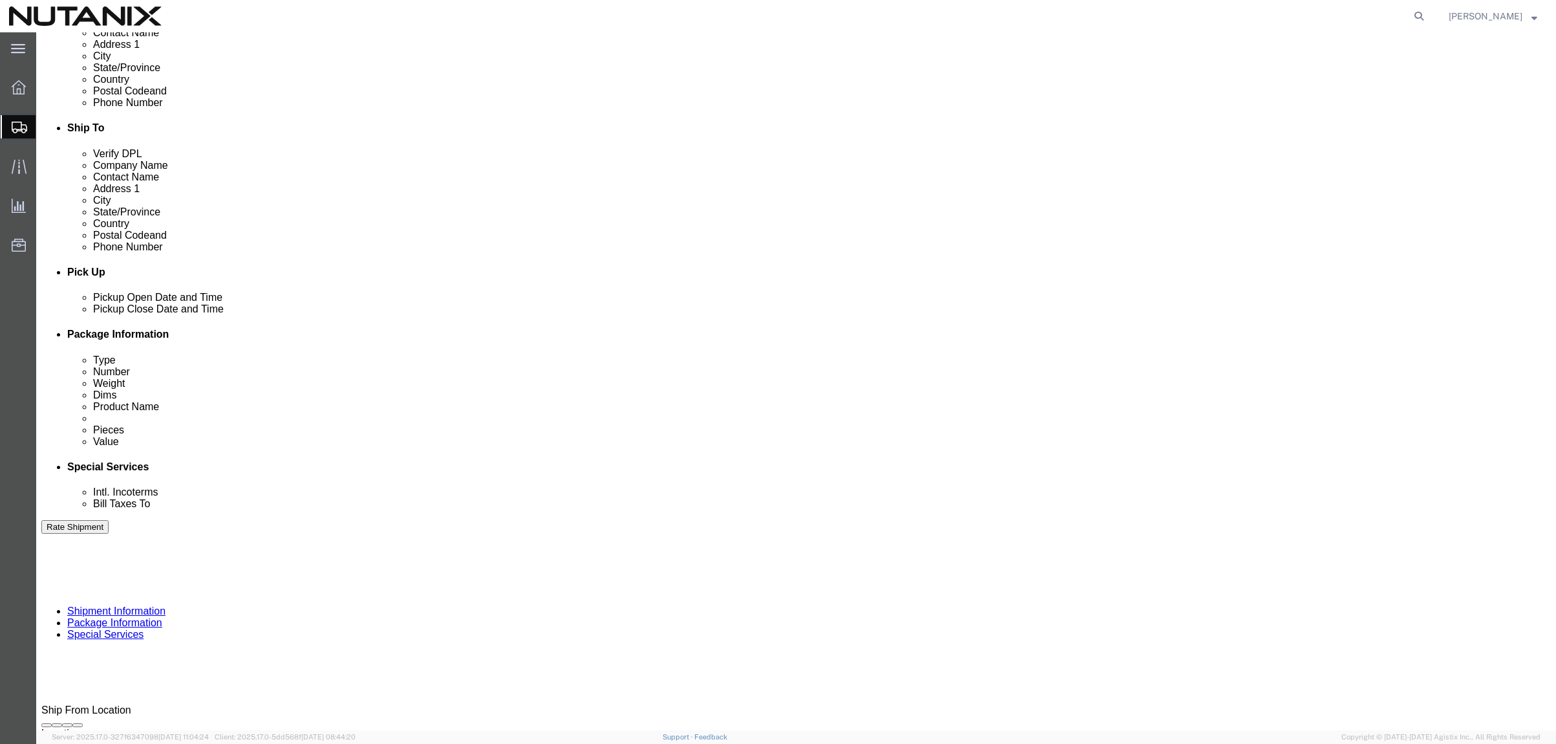
scroll to position [388, 0]
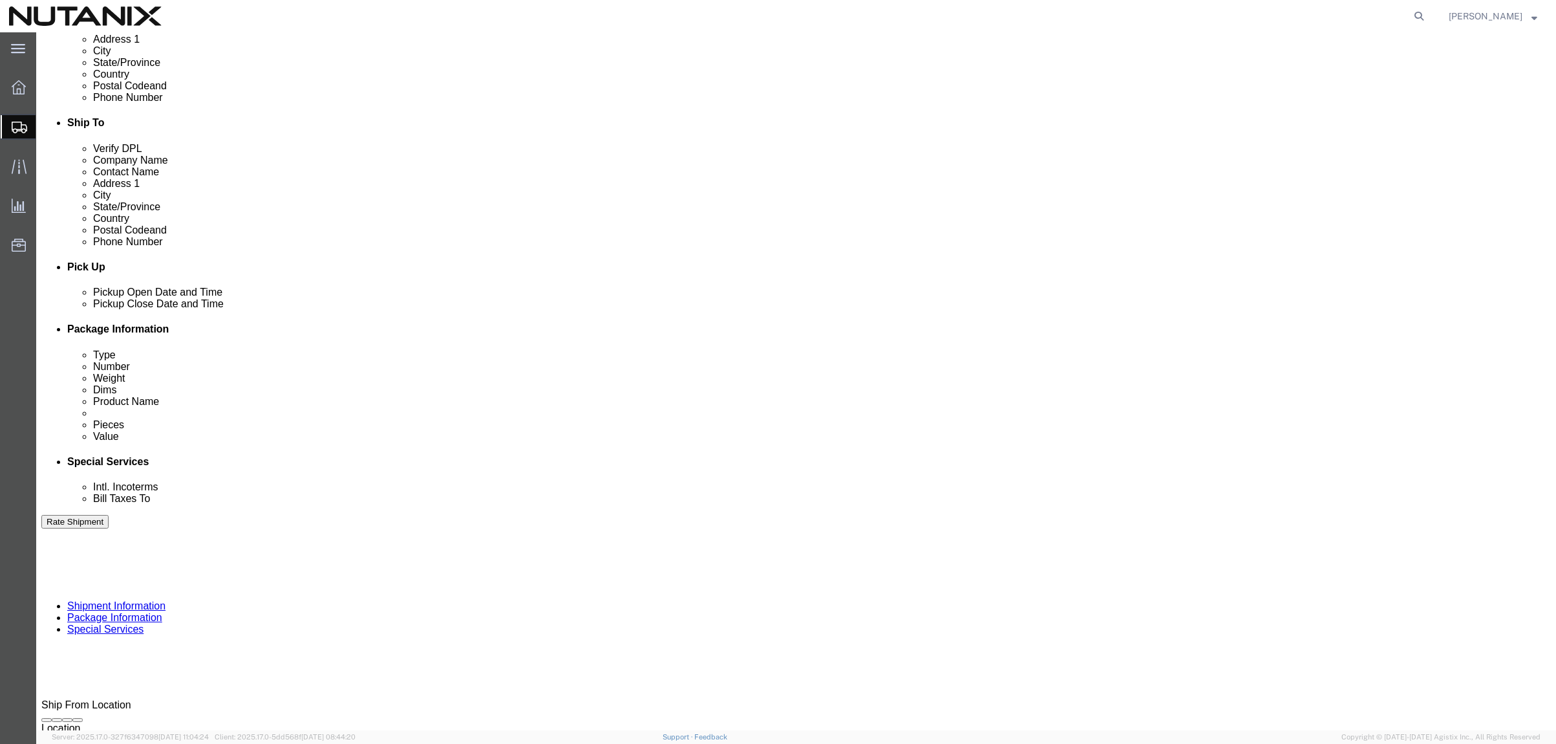
drag, startPoint x: 687, startPoint y: 409, endPoint x: 561, endPoint y: 404, distance: 126.2
click div "Select Account Type Activity ID Airline Appointment Number ASN Batch Request # …"
type input "Returns"
click button "Continue"
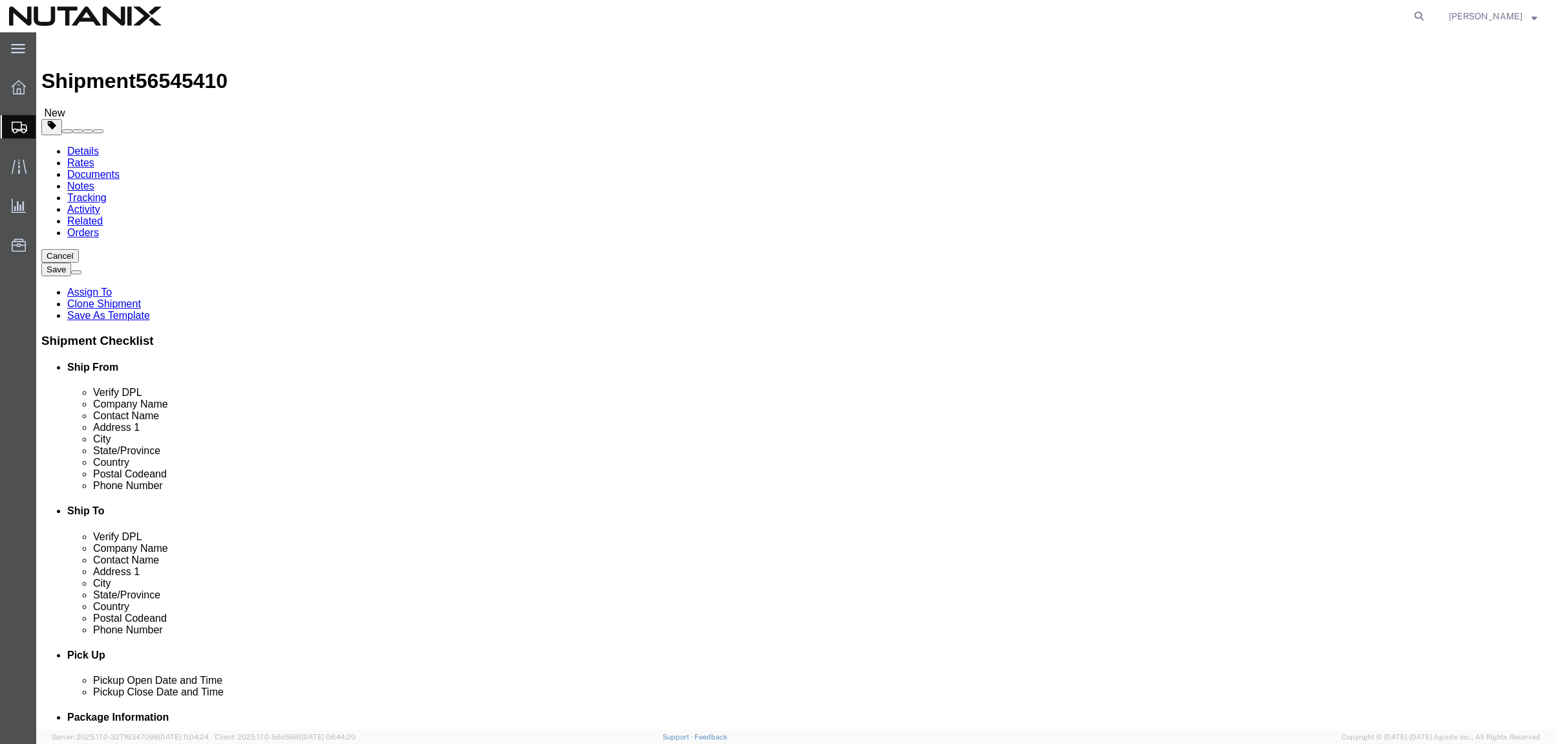
drag, startPoint x: 259, startPoint y: 302, endPoint x: 145, endPoint y: 306, distance: 113.9
click div "Weight 5.00 Select kgs lbs Ship. t°"
type input "50"
drag, startPoint x: 897, startPoint y: 300, endPoint x: 706, endPoint y: 295, distance: 191.4
click div "Weight 5.00 Select kgs lbs Ship. t°"
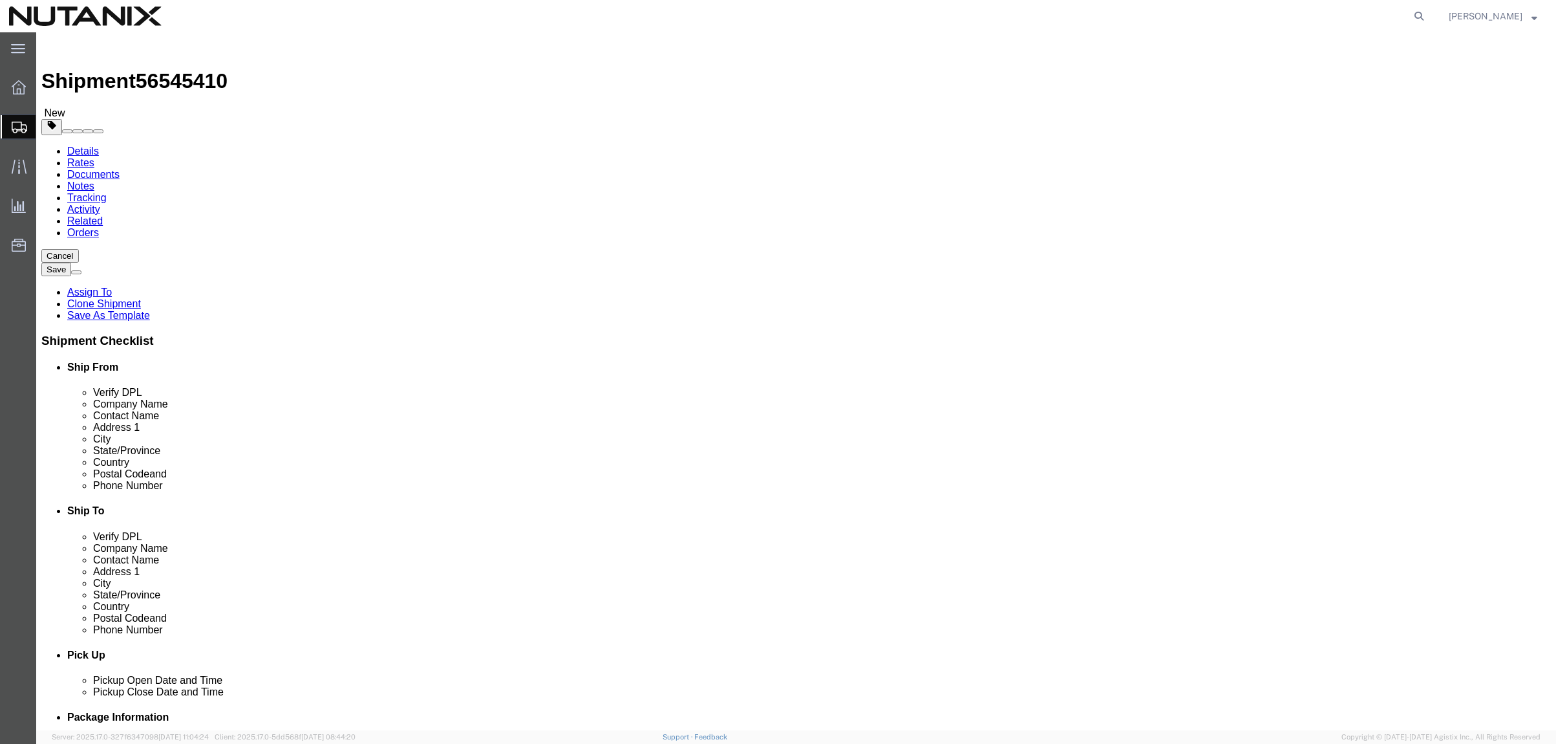
type input "50"
click dd "1.00 Each"
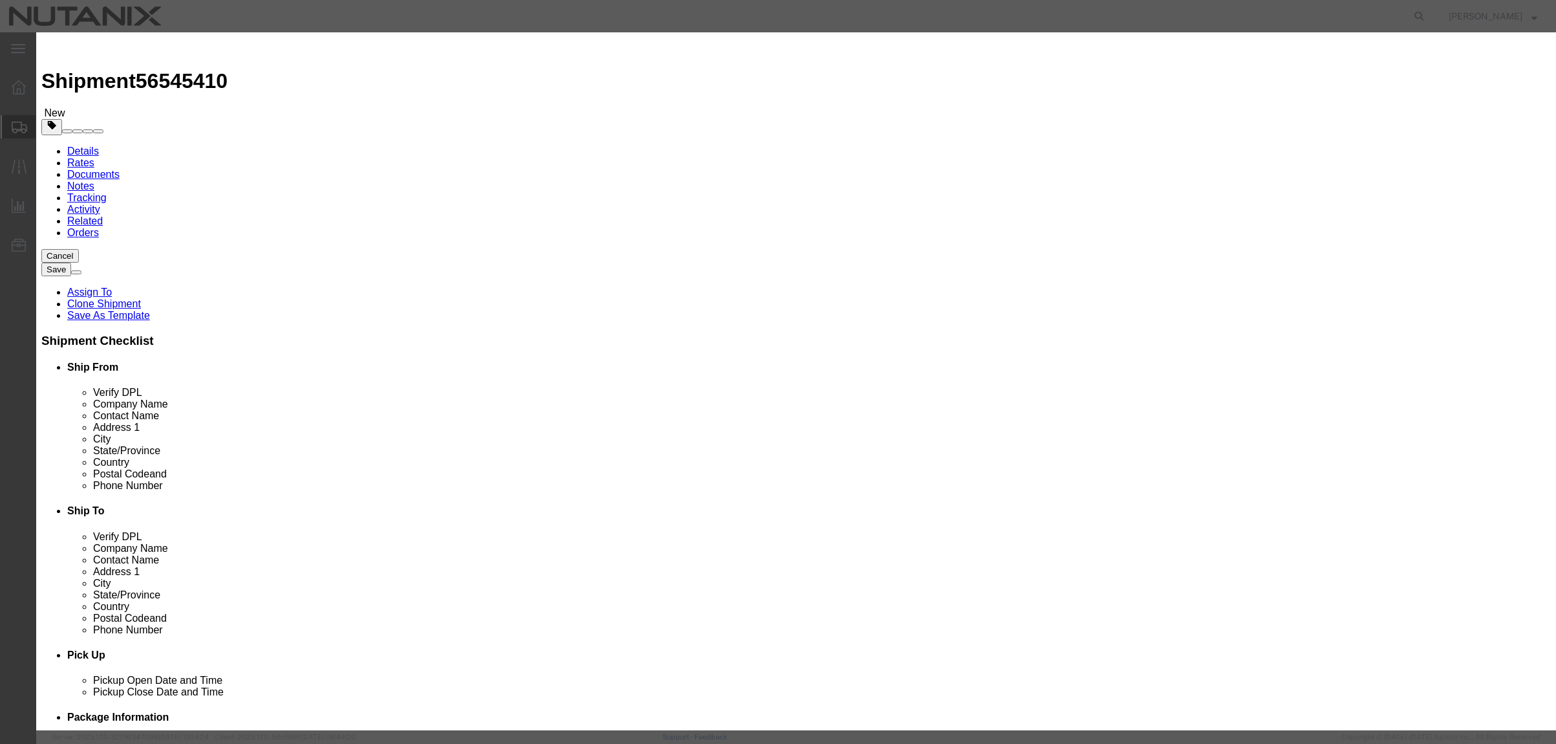
drag, startPoint x: 598, startPoint y: 96, endPoint x: 323, endPoint y: 96, distance: 274.8
click div "Edit content Commodity library Product Name Empty Box Pieces 1.00 Select Bag Ba…"
type input "Return Equipment"
click button "Save & Close"
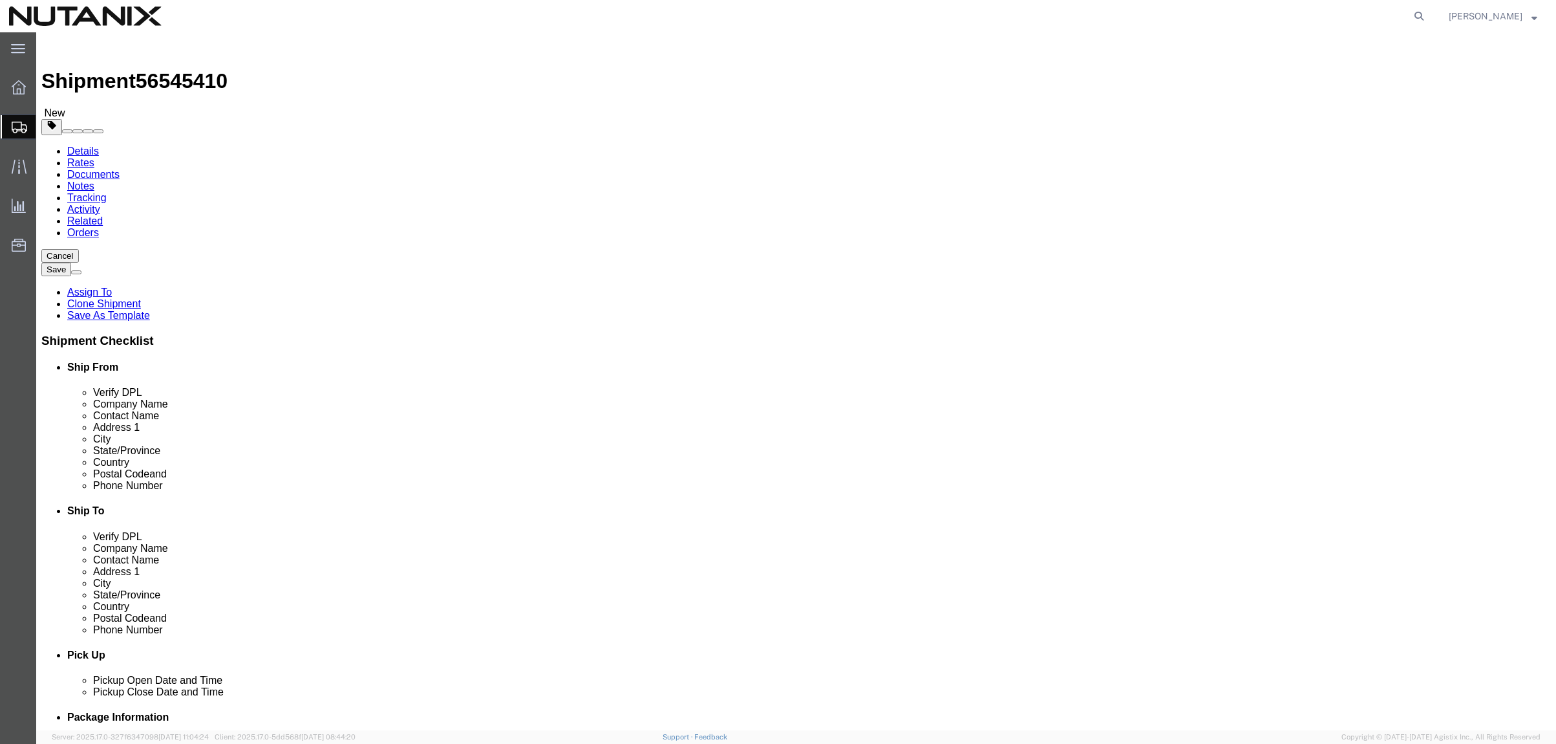
click span "button"
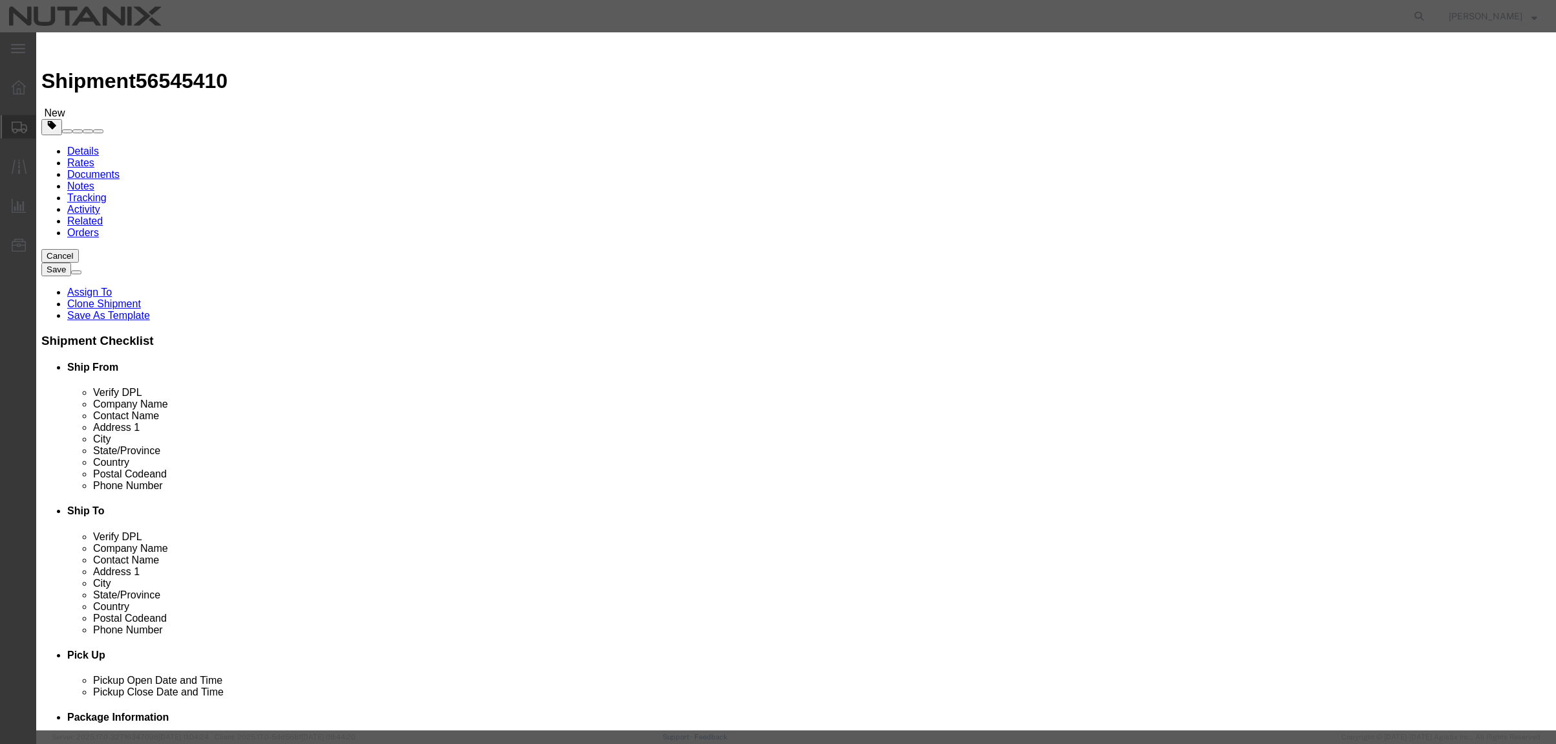
click button "Yes"
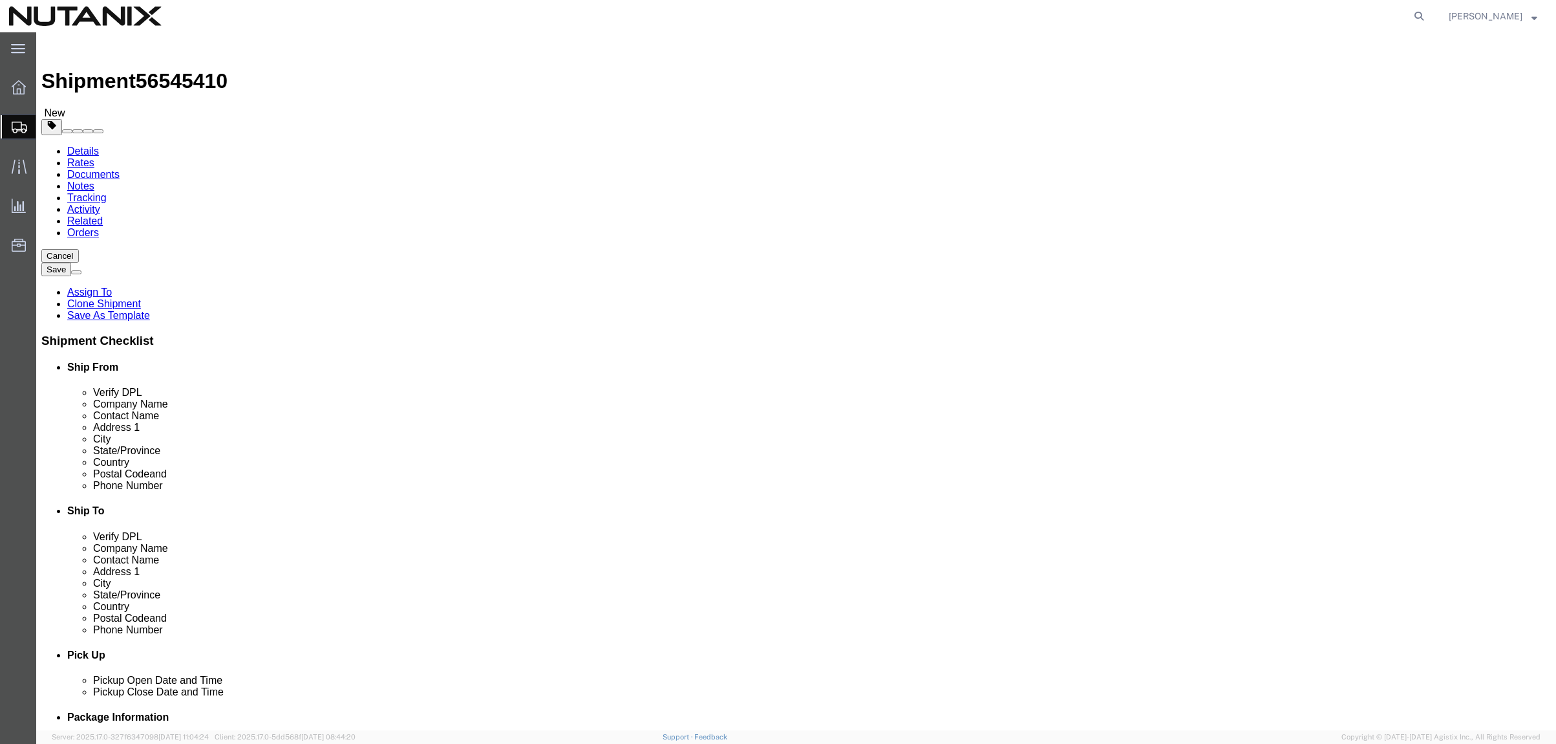
click span "button"
click button "Continue"
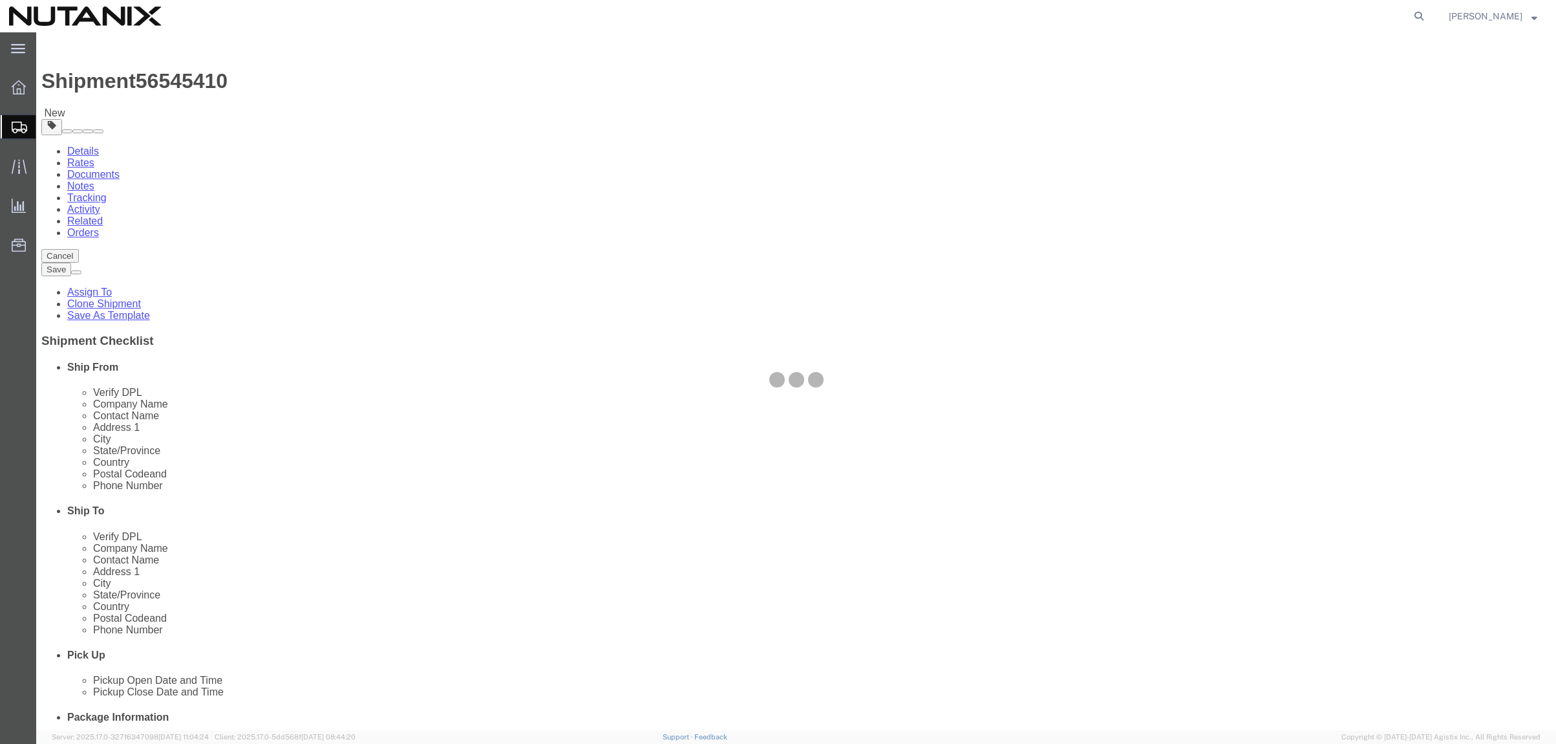
select select
select select "COSTCENTER"
select select "48694"
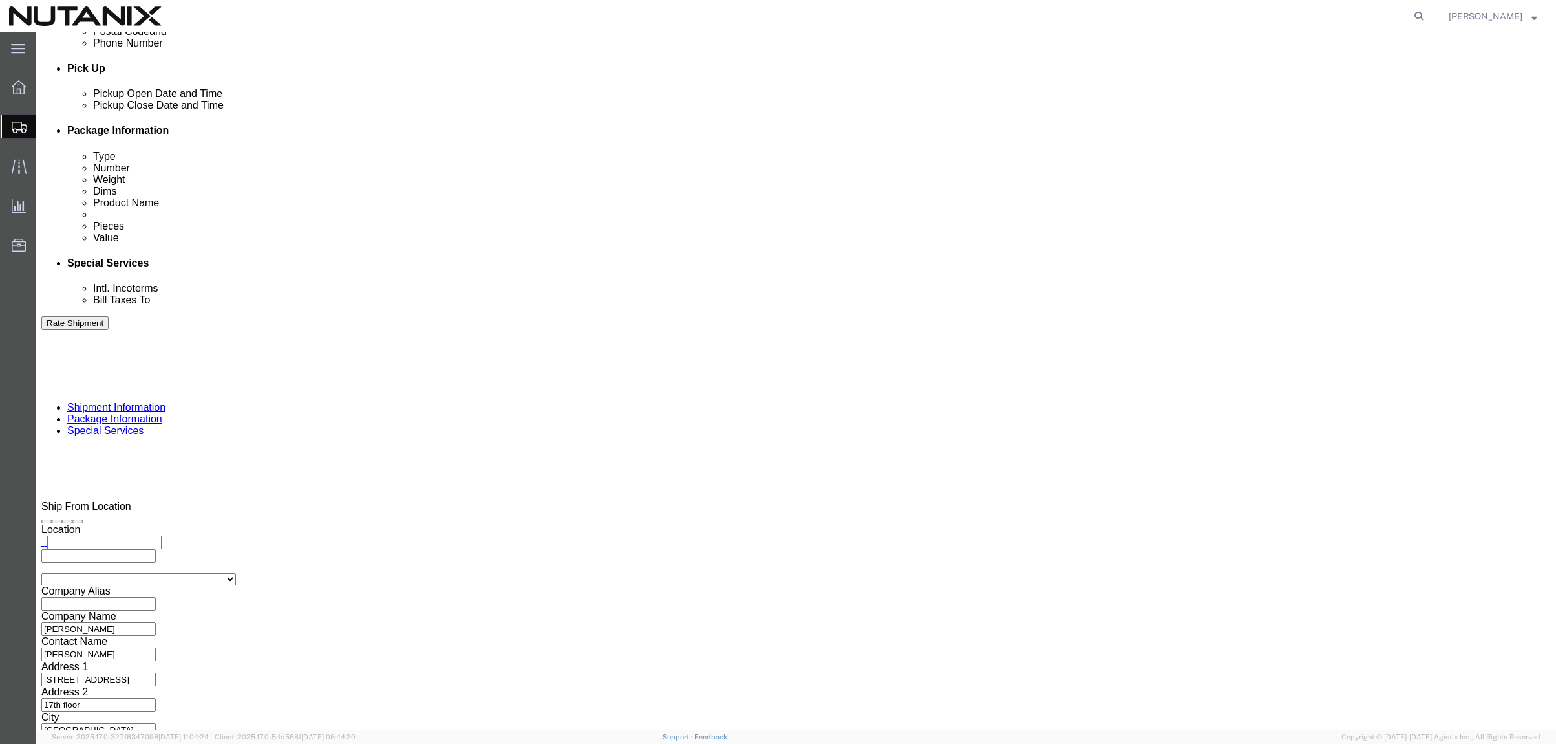
scroll to position [582, 0]
click select "Select Engineering Facilities Global Training HR IT Marketing Operations Other …"
select select
click select "Select Engineering Facilities Global Training HR IT Marketing Operations Other …"
click button "Rate Shipment"
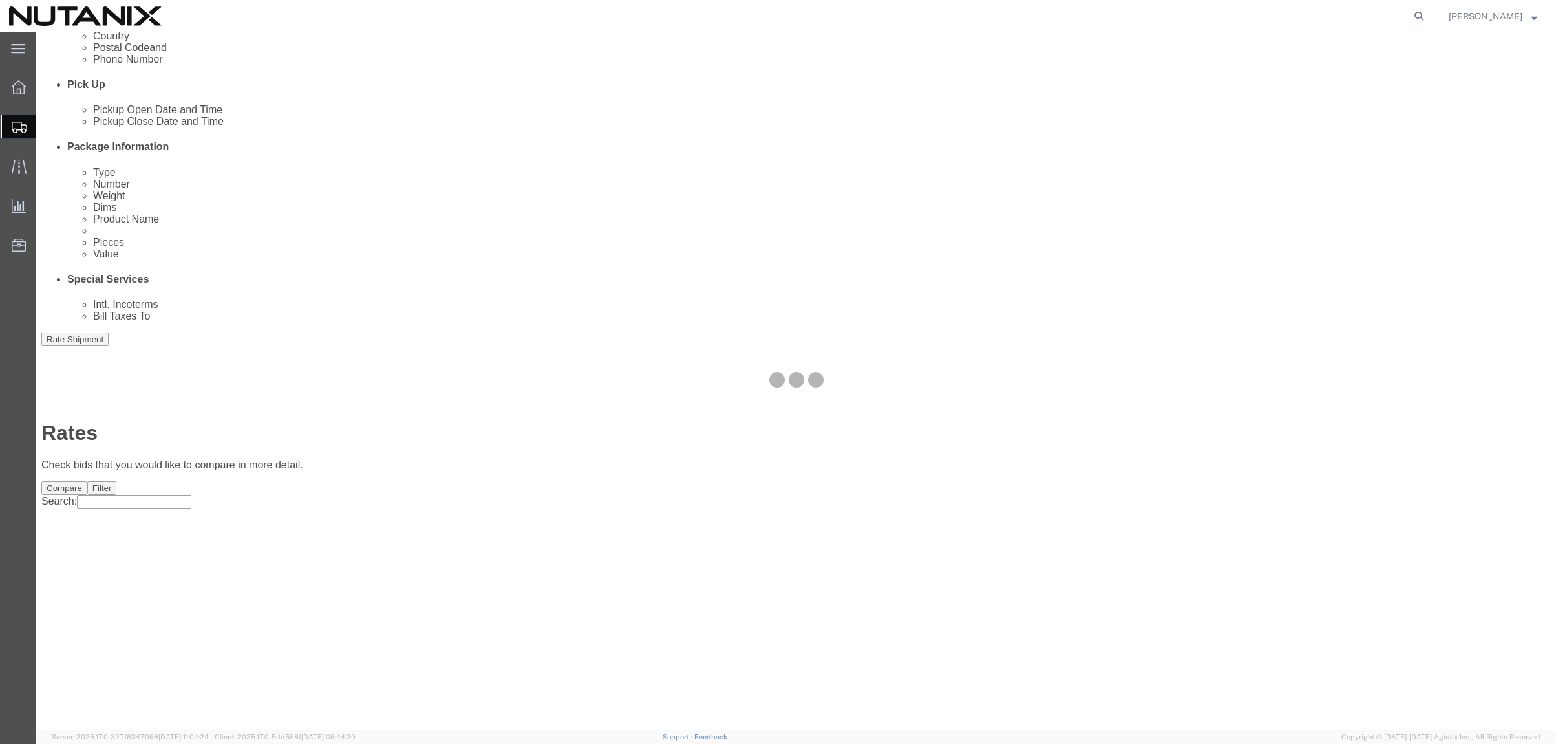
scroll to position [0, 0]
